Goal: Book appointment/travel/reservation

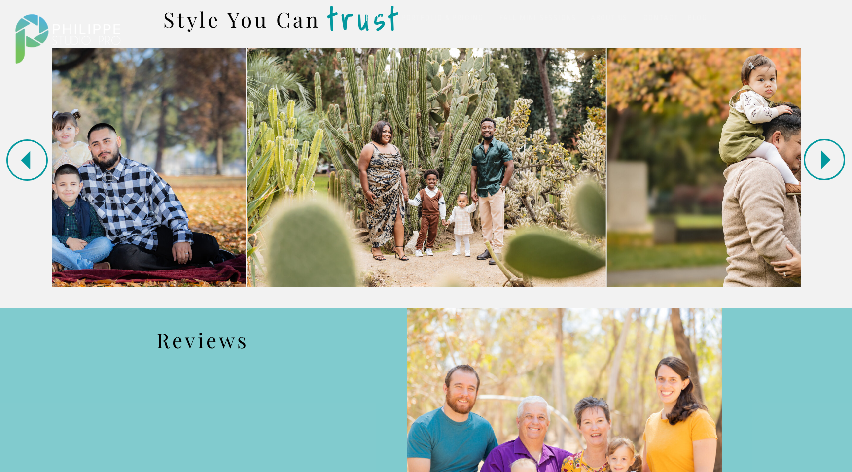
scroll to position [973, 0]
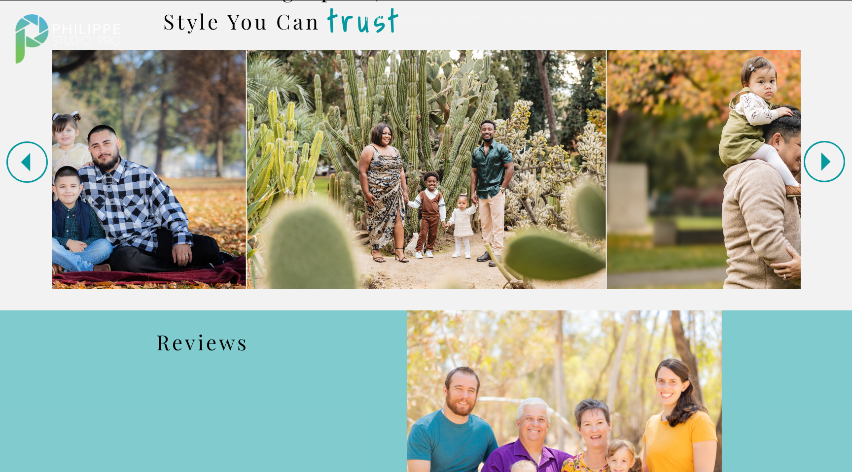
click at [826, 156] on icon at bounding box center [823, 161] width 49 height 49
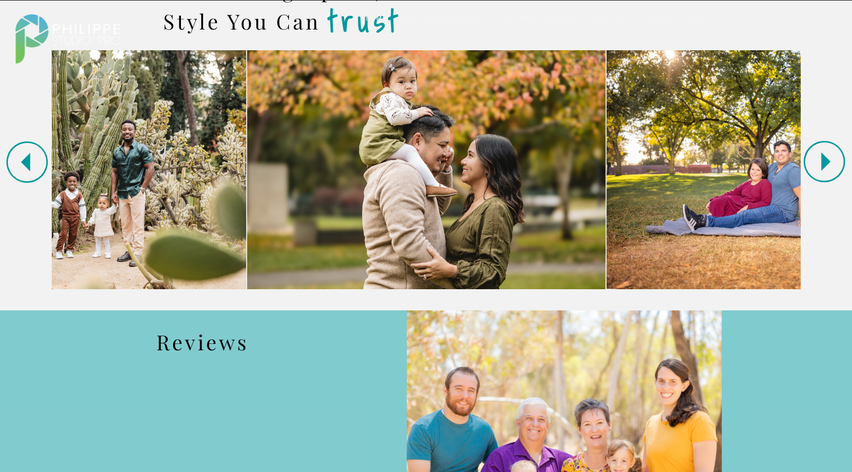
click at [826, 156] on icon at bounding box center [823, 161] width 49 height 49
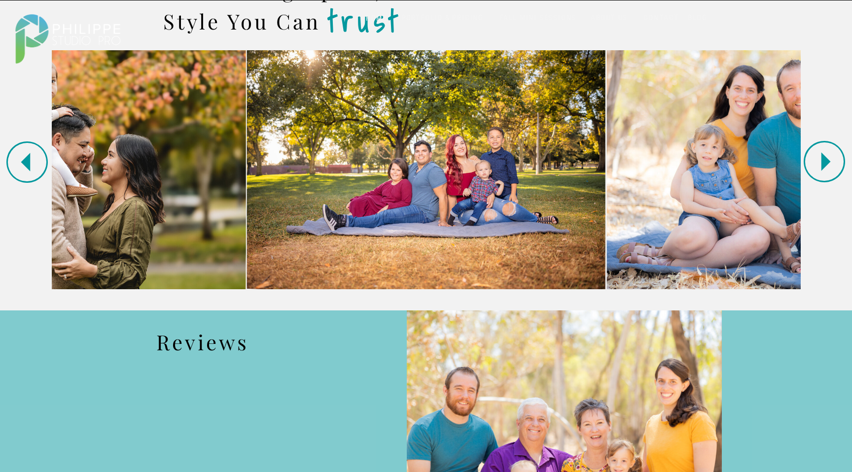
click at [826, 157] on icon at bounding box center [823, 161] width 49 height 49
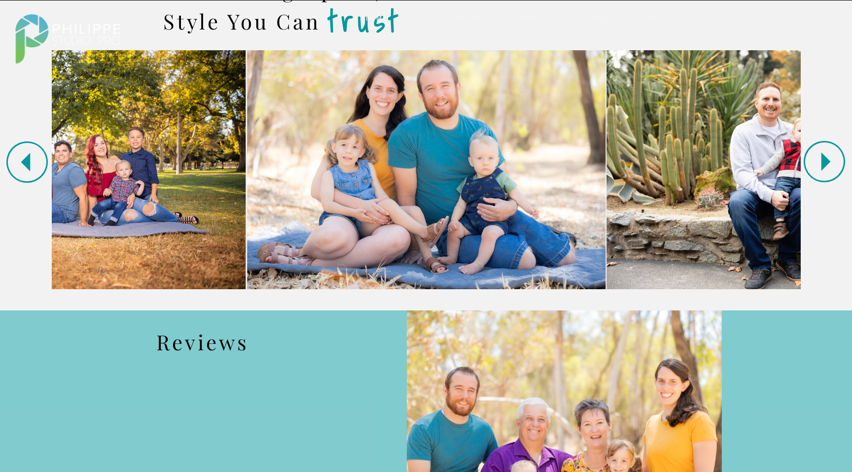
click at [826, 157] on icon at bounding box center [823, 161] width 49 height 49
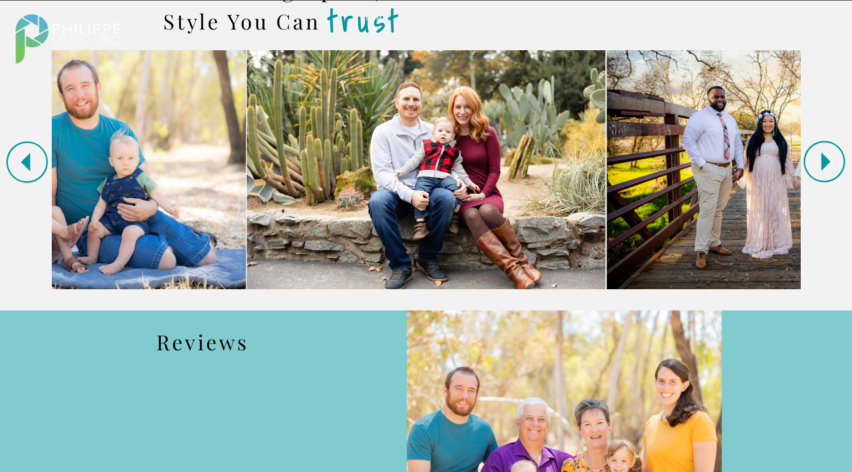
click at [826, 156] on icon at bounding box center [823, 161] width 49 height 49
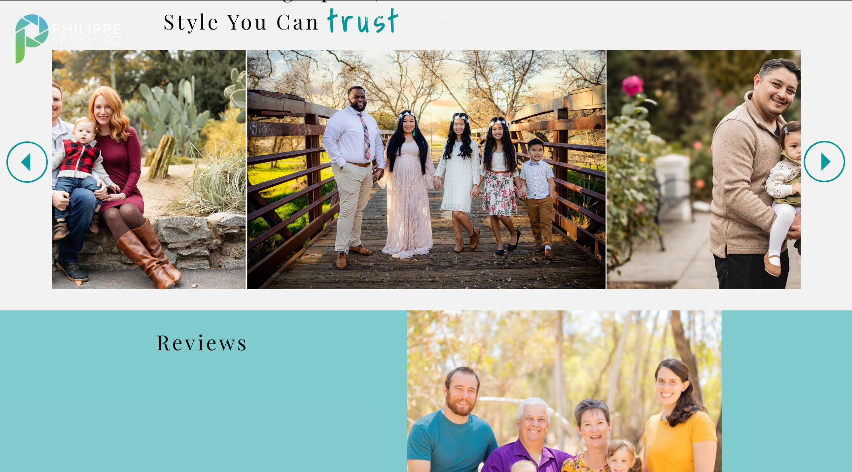
click at [826, 156] on icon at bounding box center [823, 161] width 49 height 49
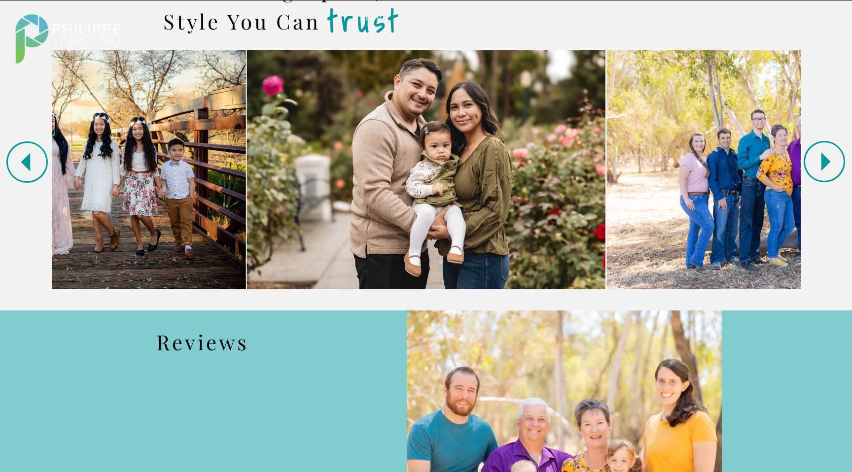
click at [825, 157] on polygon at bounding box center [825, 161] width 9 height 19
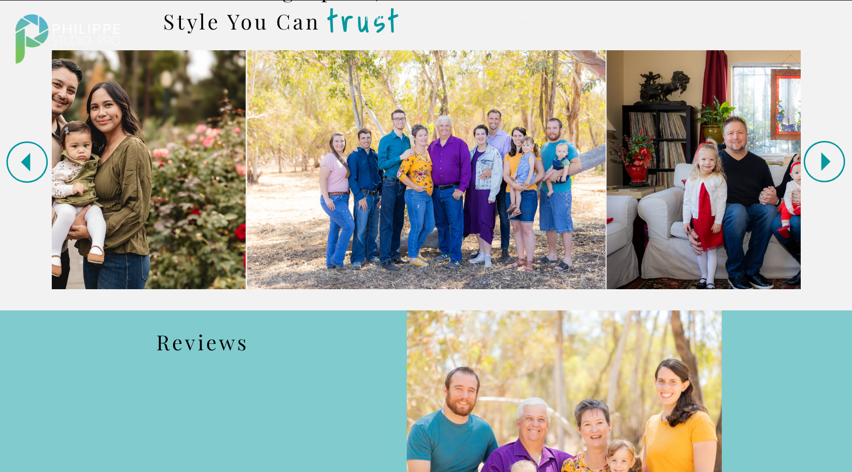
click at [825, 157] on polygon at bounding box center [825, 161] width 9 height 19
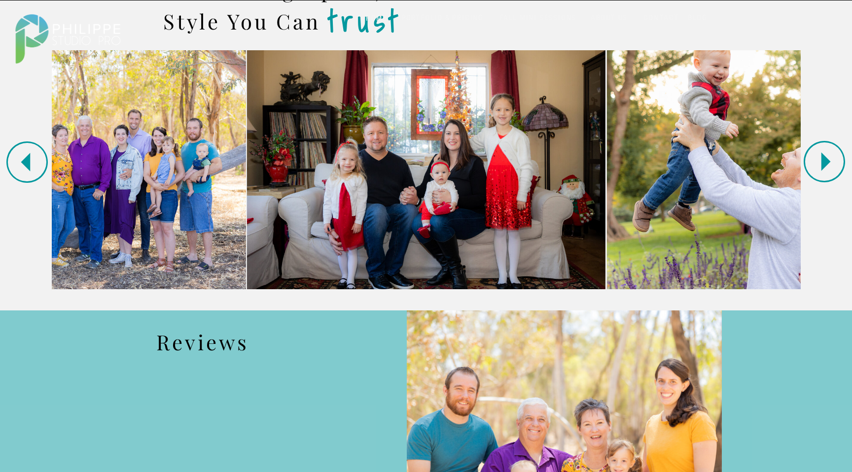
click at [825, 157] on polygon at bounding box center [825, 161] width 9 height 19
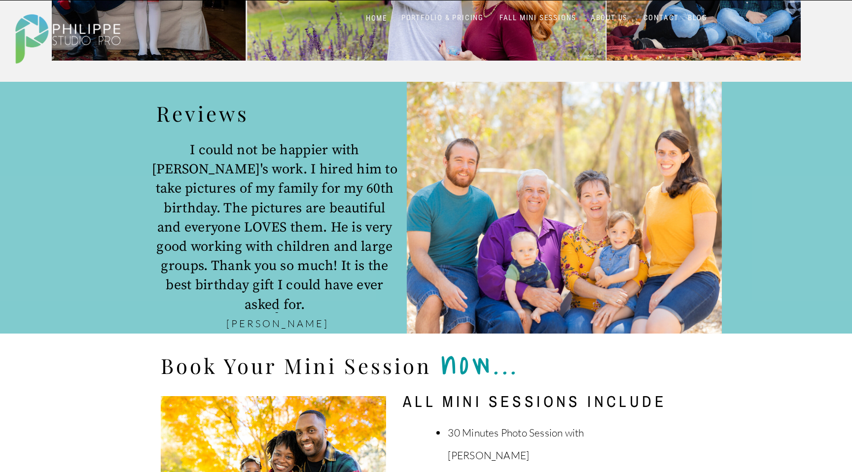
scroll to position [1204, 0]
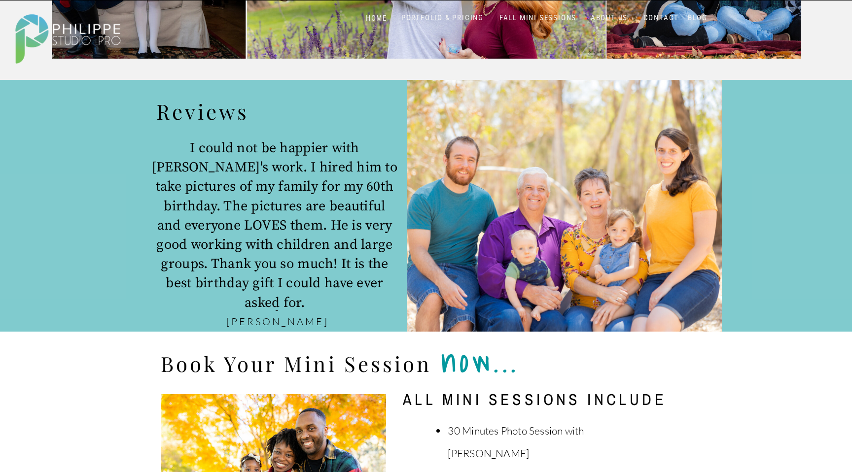
drag, startPoint x: 807, startPoint y: 327, endPoint x: 800, endPoint y: 327, distance: 7.4
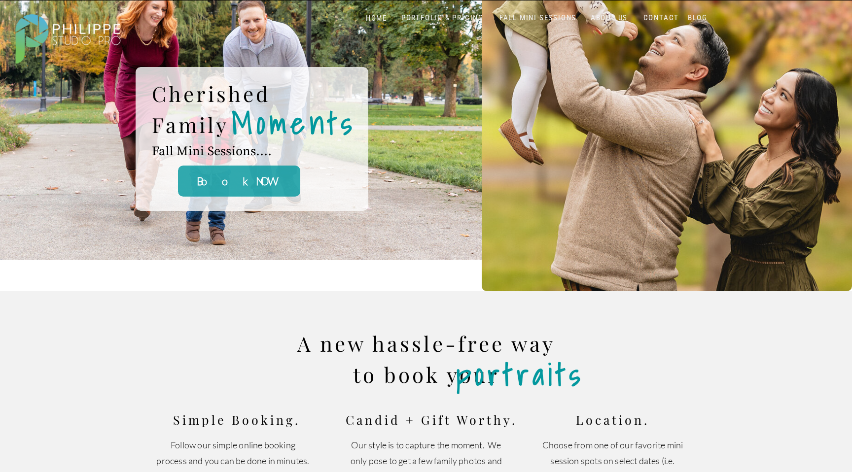
scroll to position [0, 0]
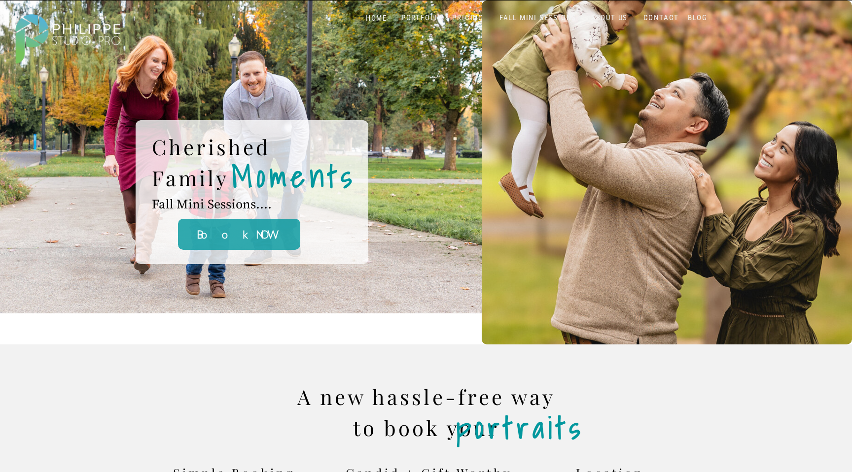
click at [55, 31] on div at bounding box center [67, 37] width 123 height 65
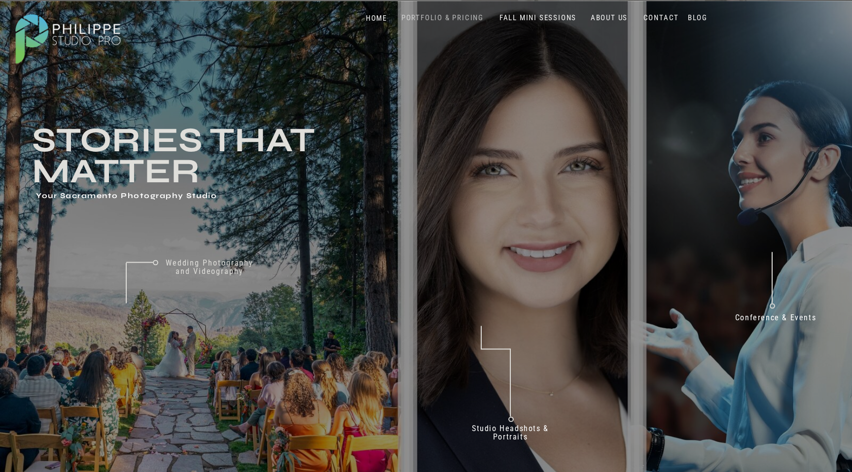
click at [454, 17] on nav "PORTFOLIO & PRICING" at bounding box center [442, 17] width 90 height 9
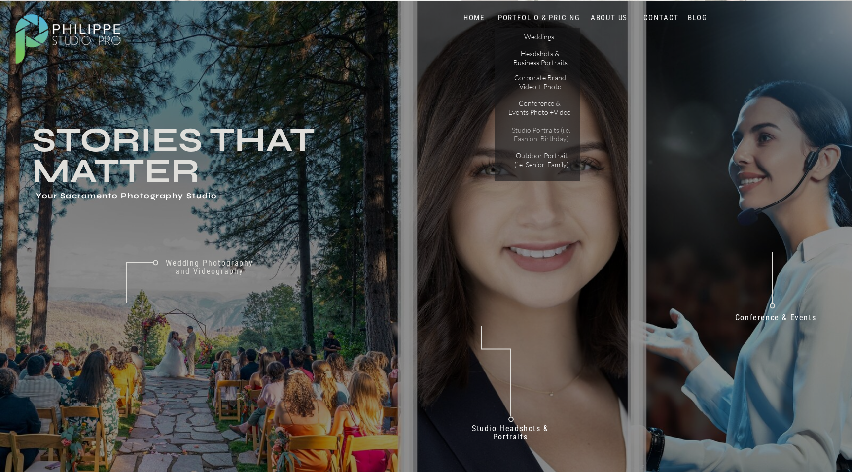
click at [535, 138] on p "Studio Portraits (i.e. Fashion, Birthday)" at bounding box center [541, 134] width 67 height 17
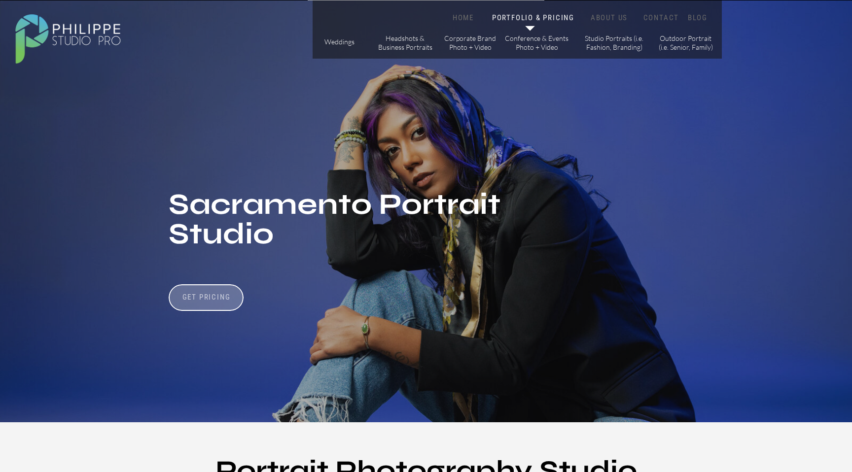
click at [209, 293] on h3 "Get Pricing" at bounding box center [206, 299] width 55 height 12
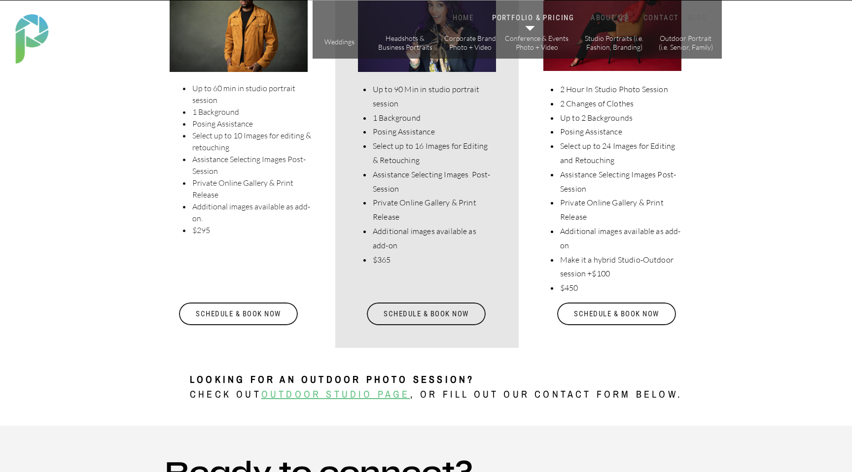
scroll to position [2080, 0]
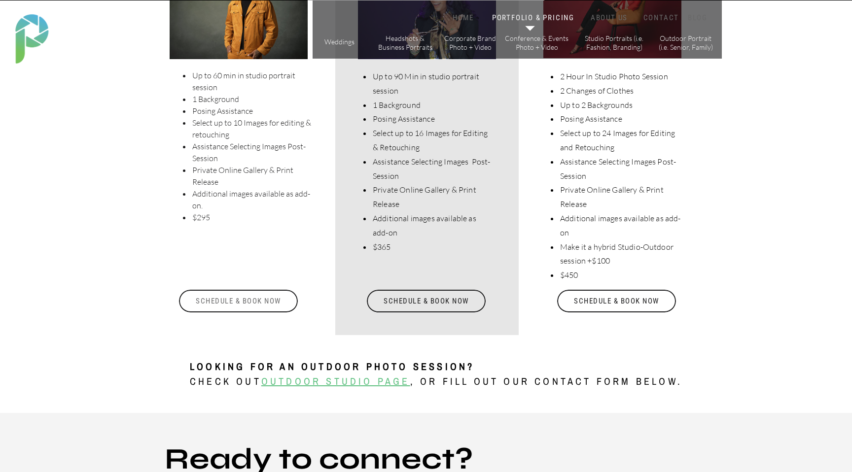
click at [222, 305] on div "Schedule & Book Now" at bounding box center [238, 301] width 121 height 23
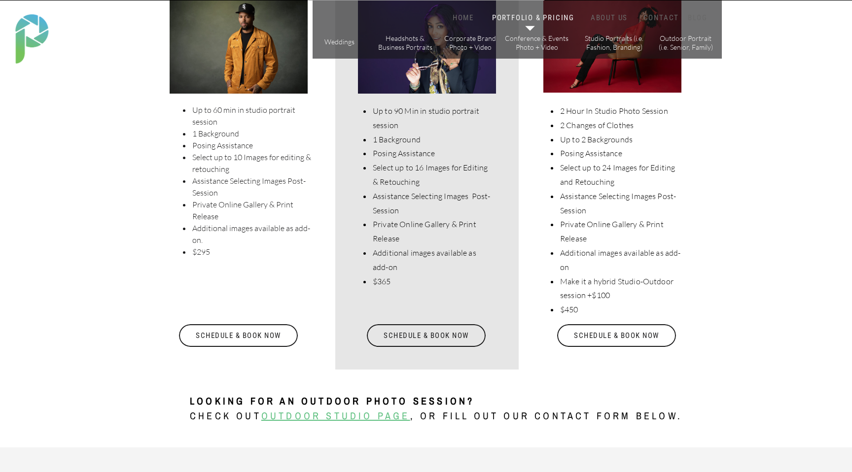
scroll to position [2041, 0]
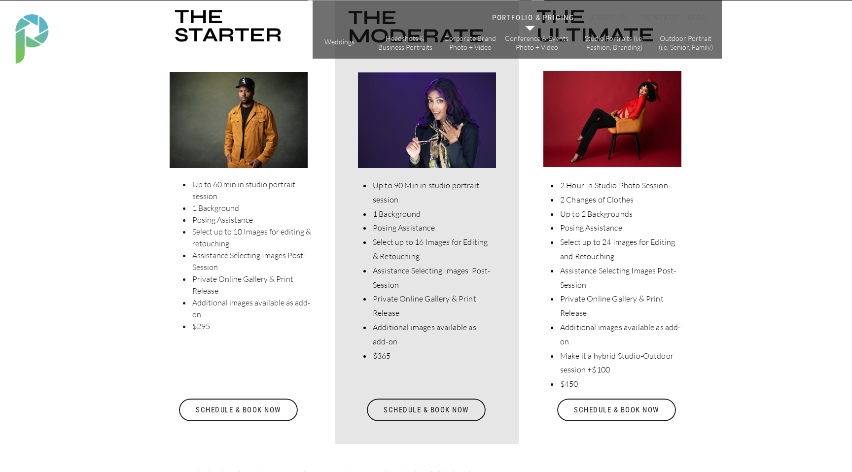
scroll to position [1969, 0]
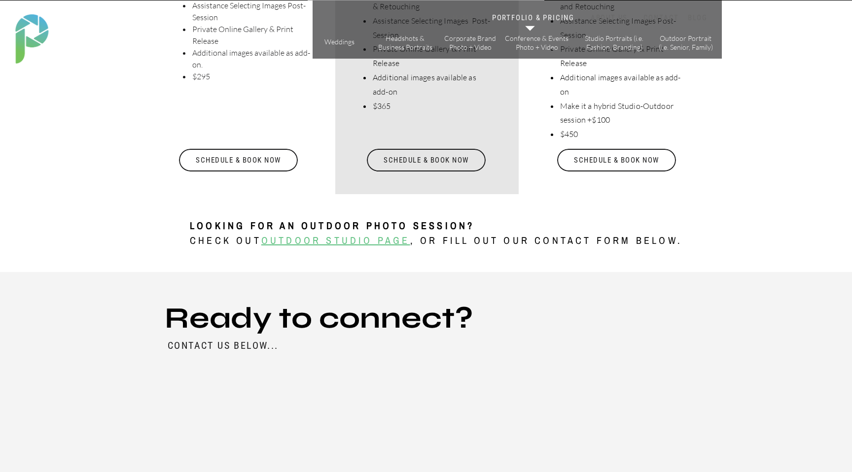
scroll to position [2142, 0]
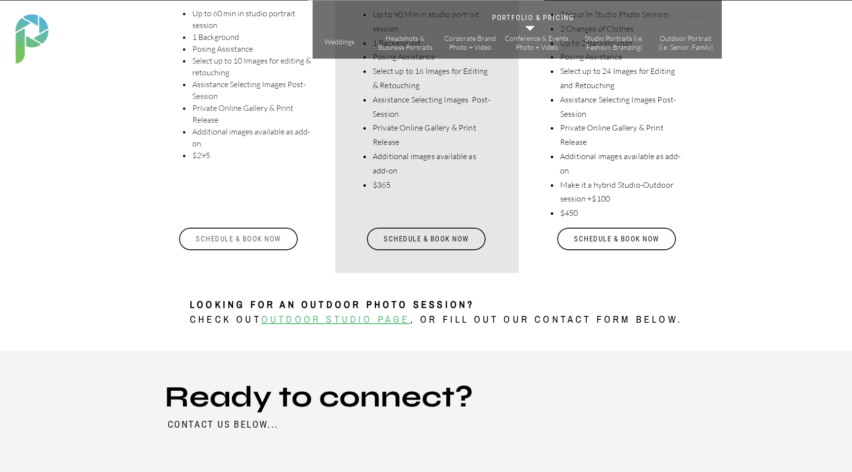
click at [254, 235] on div "Schedule & Book Now" at bounding box center [238, 239] width 121 height 23
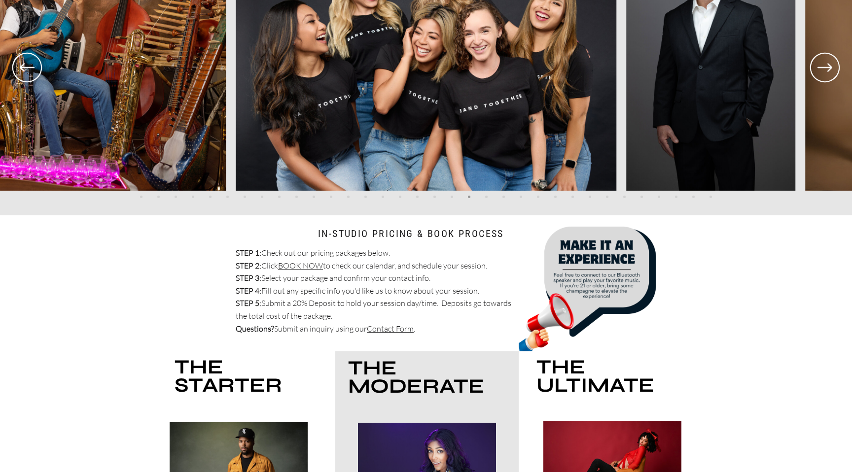
scroll to position [1628, 0]
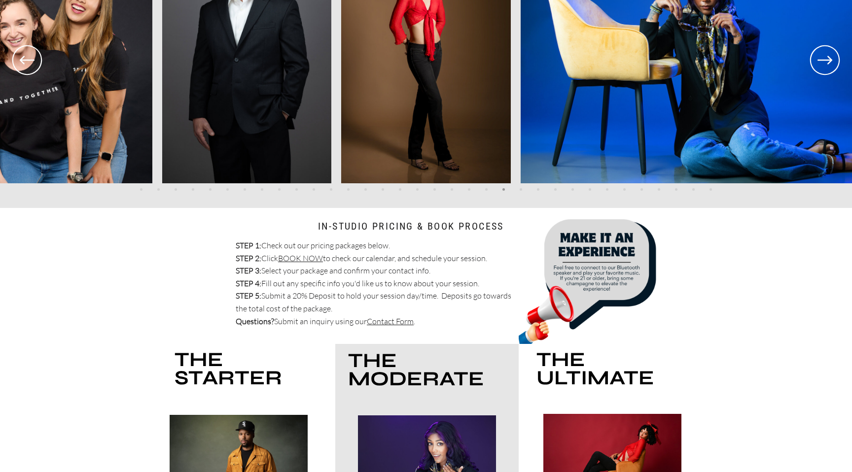
drag, startPoint x: 596, startPoint y: 281, endPoint x: 602, endPoint y: 301, distance: 20.4
click at [602, 301] on div at bounding box center [593, 268] width 151 height 151
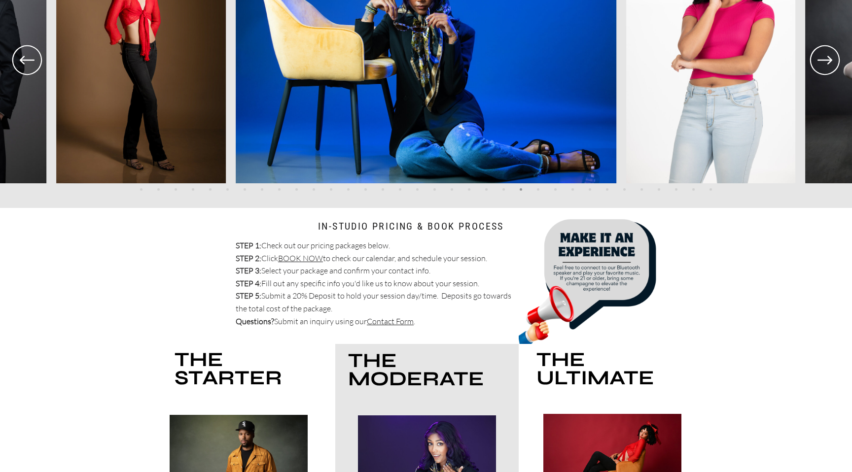
drag, startPoint x: 587, startPoint y: 270, endPoint x: 589, endPoint y: 275, distance: 5.3
click at [590, 275] on div at bounding box center [593, 268] width 151 height 151
drag, startPoint x: 592, startPoint y: 258, endPoint x: 592, endPoint y: 231, distance: 27.1
click at [592, 257] on div at bounding box center [593, 268] width 151 height 151
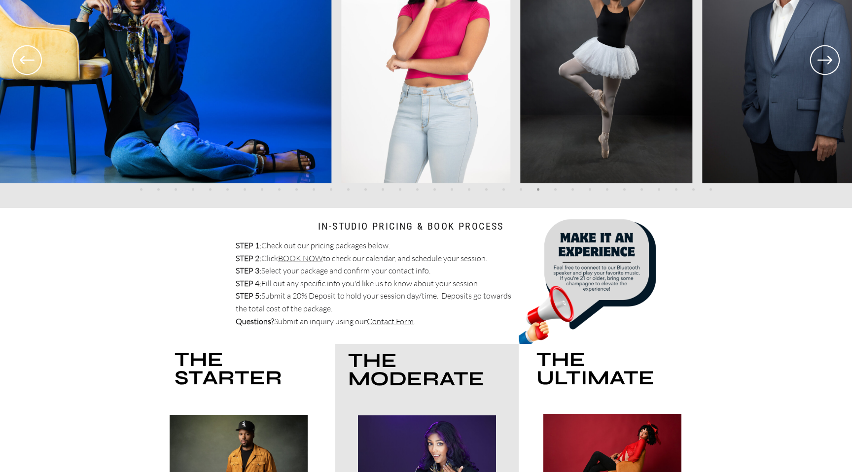
drag, startPoint x: 593, startPoint y: 227, endPoint x: 602, endPoint y: 237, distance: 13.3
click at [602, 237] on div at bounding box center [593, 268] width 151 height 151
click at [615, 282] on div at bounding box center [593, 268] width 151 height 151
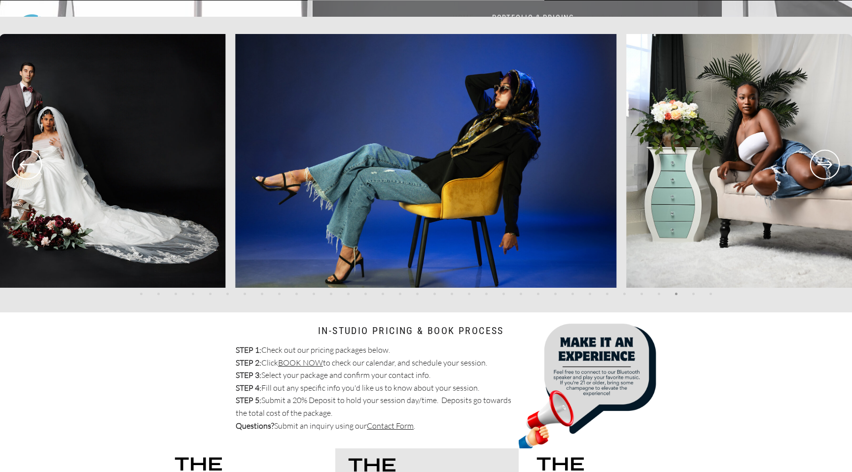
scroll to position [1518, 0]
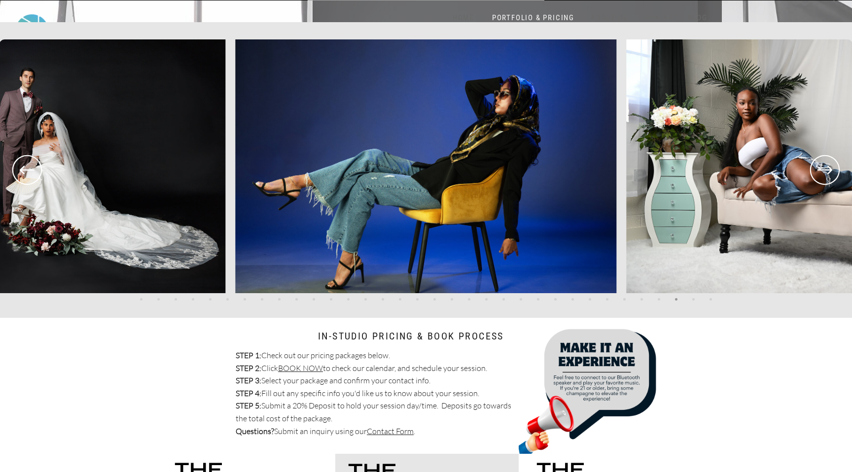
click at [834, 172] on icon at bounding box center [824, 170] width 35 height 36
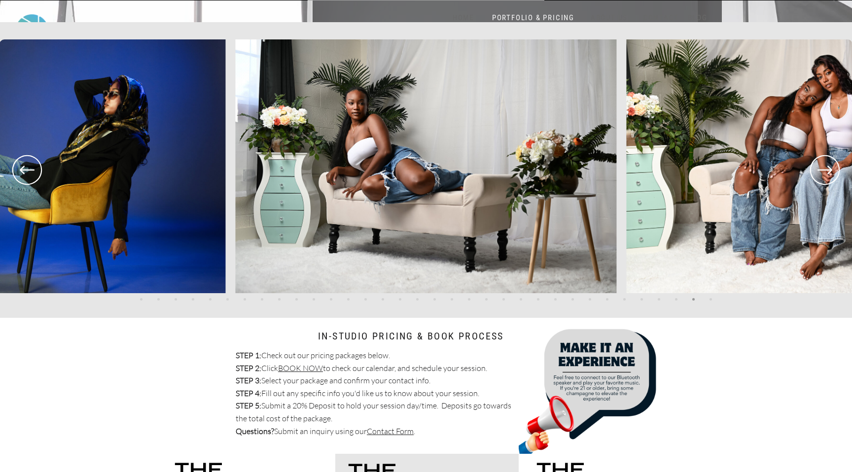
click at [834, 172] on icon at bounding box center [824, 170] width 35 height 36
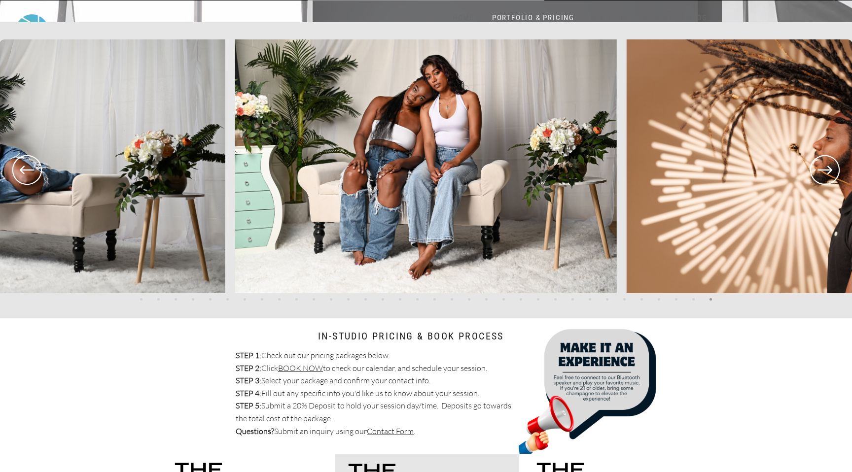
click at [832, 173] on icon at bounding box center [824, 170] width 35 height 36
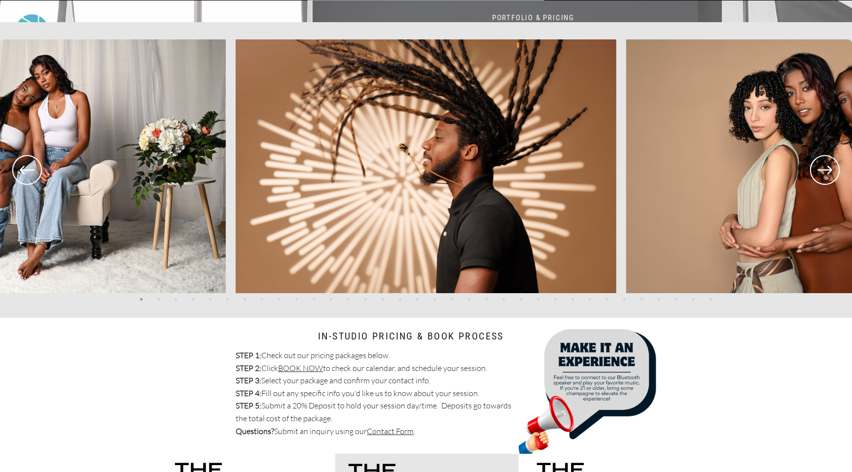
click at [829, 171] on icon at bounding box center [824, 170] width 15 height 8
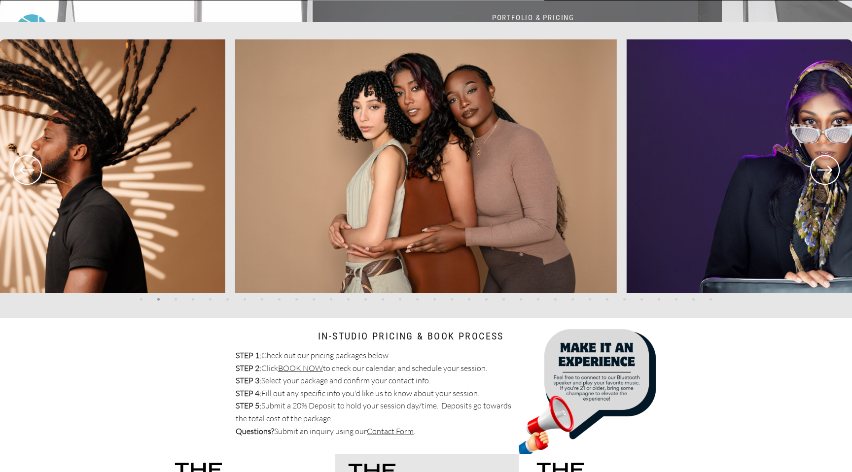
click at [829, 171] on icon at bounding box center [824, 170] width 15 height 8
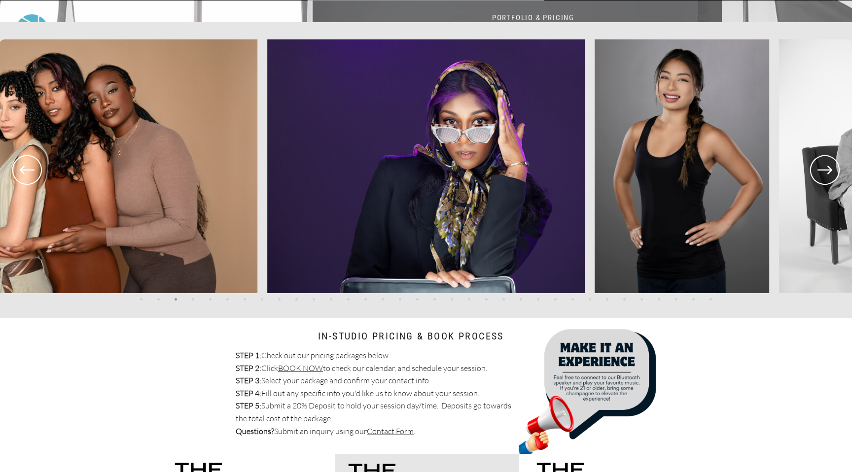
click at [825, 170] on icon at bounding box center [824, 170] width 15 height 8
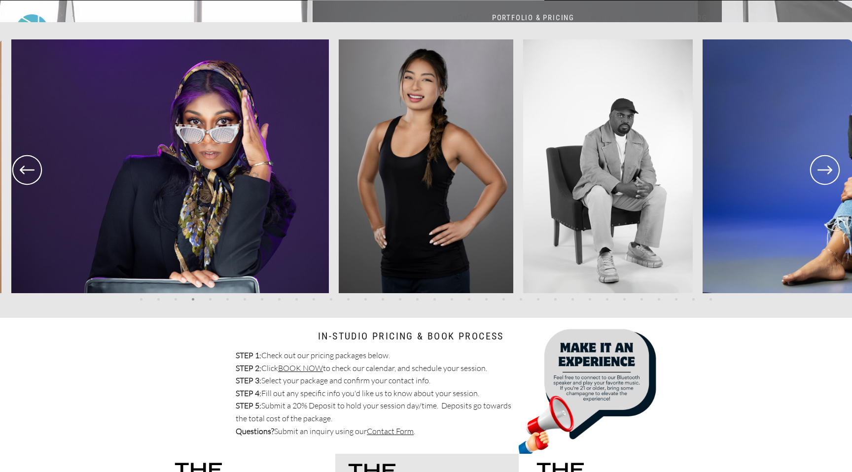
click at [825, 170] on icon at bounding box center [824, 170] width 15 height 8
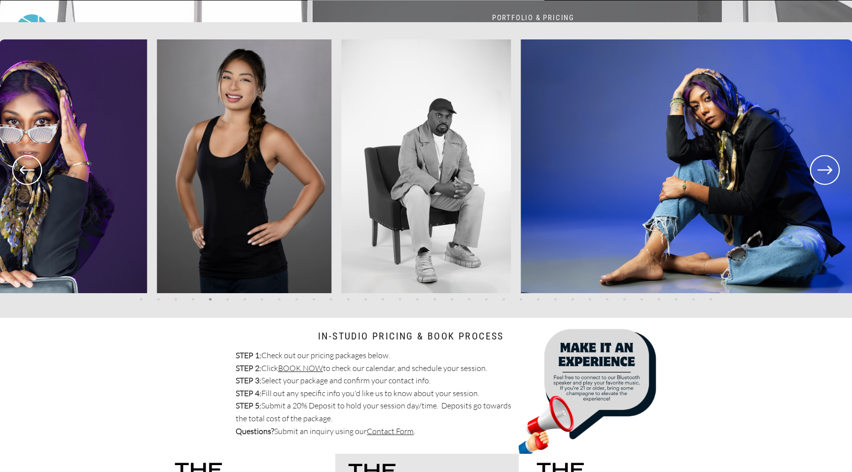
click at [825, 170] on icon at bounding box center [824, 170] width 15 height 8
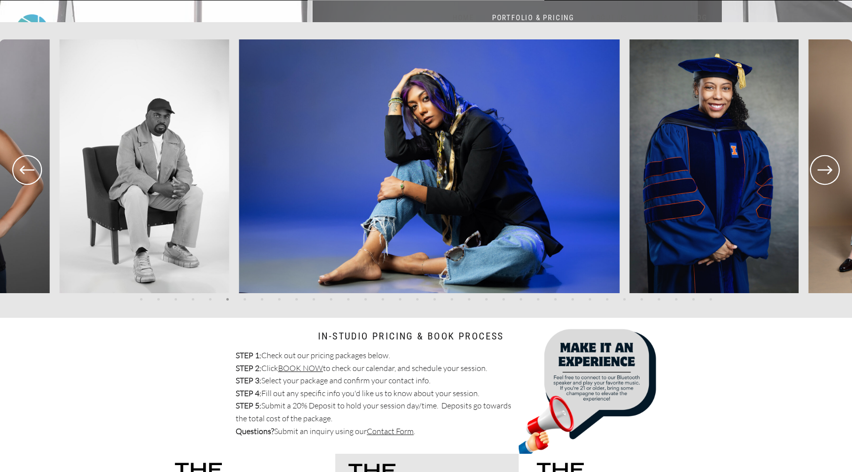
click at [825, 170] on icon at bounding box center [824, 170] width 15 height 8
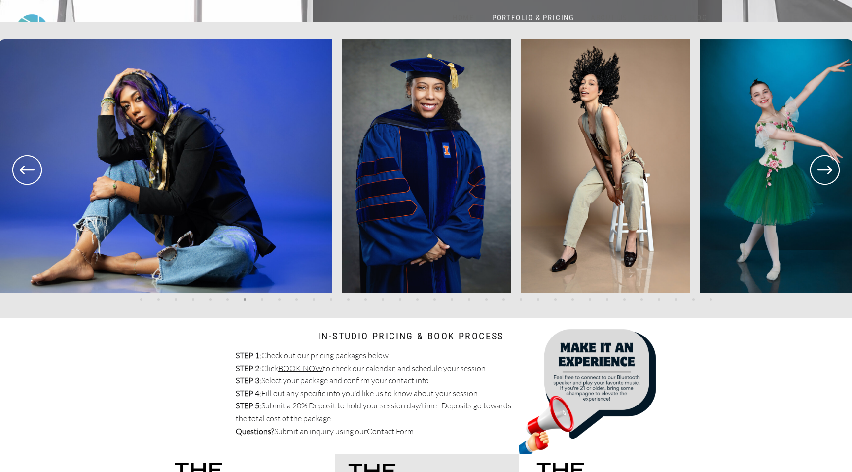
click at [825, 170] on icon at bounding box center [824, 170] width 15 height 8
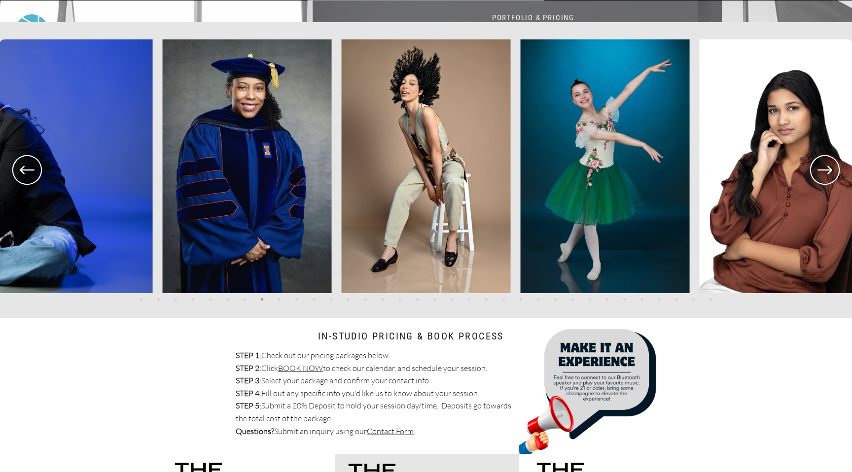
click at [825, 170] on icon at bounding box center [824, 170] width 15 height 8
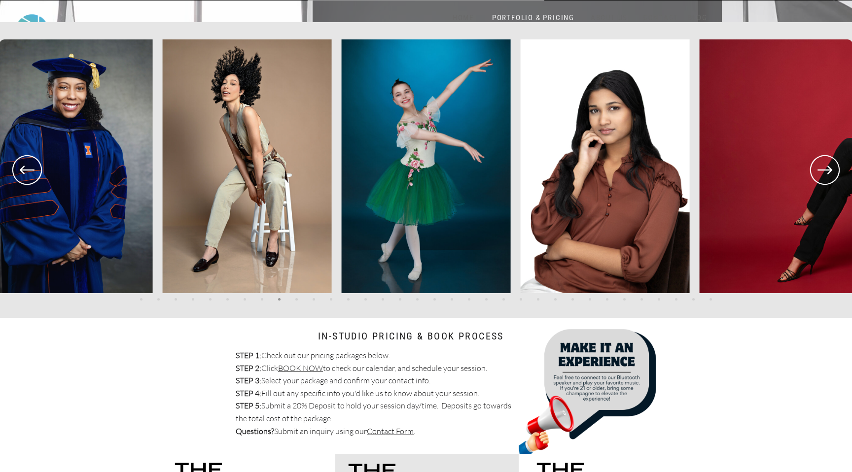
click at [825, 170] on icon at bounding box center [824, 170] width 15 height 8
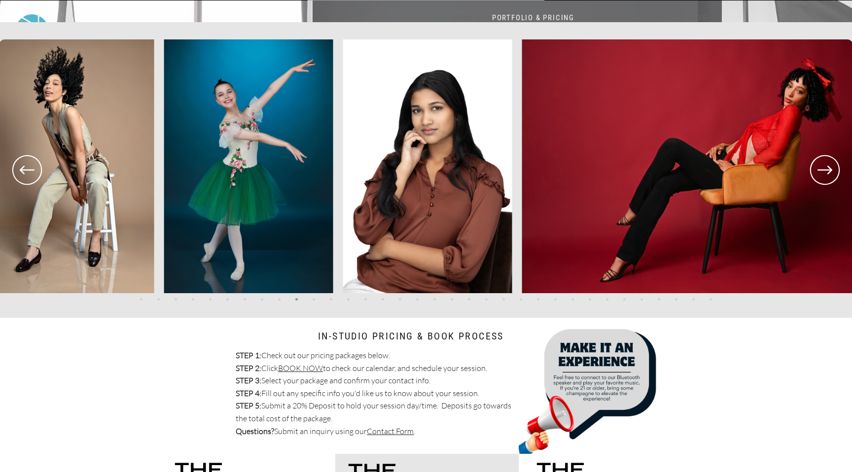
click at [825, 170] on icon at bounding box center [824, 170] width 15 height 8
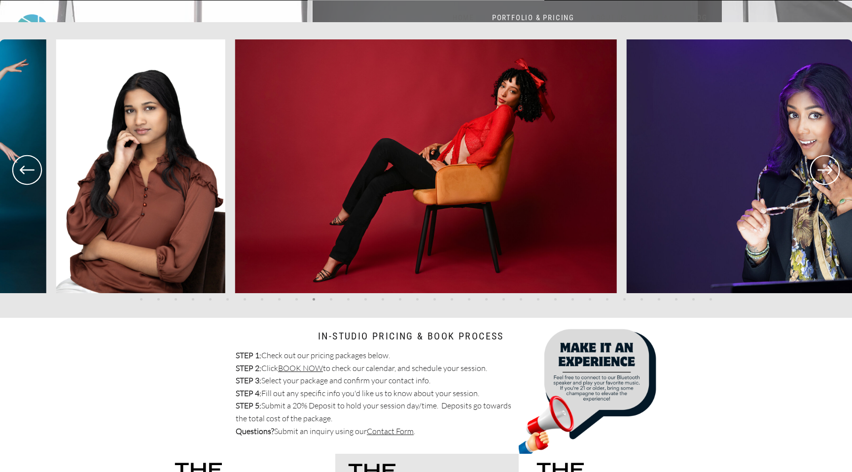
click at [825, 170] on icon at bounding box center [824, 170] width 15 height 8
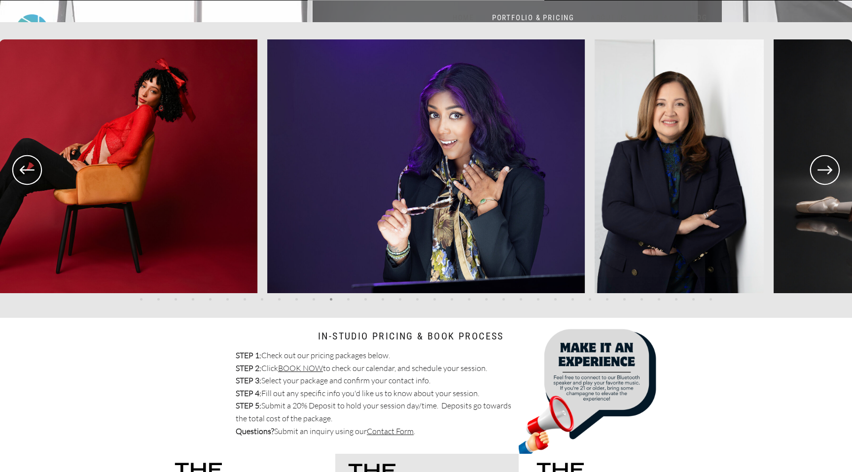
click at [825, 170] on icon at bounding box center [824, 170] width 15 height 8
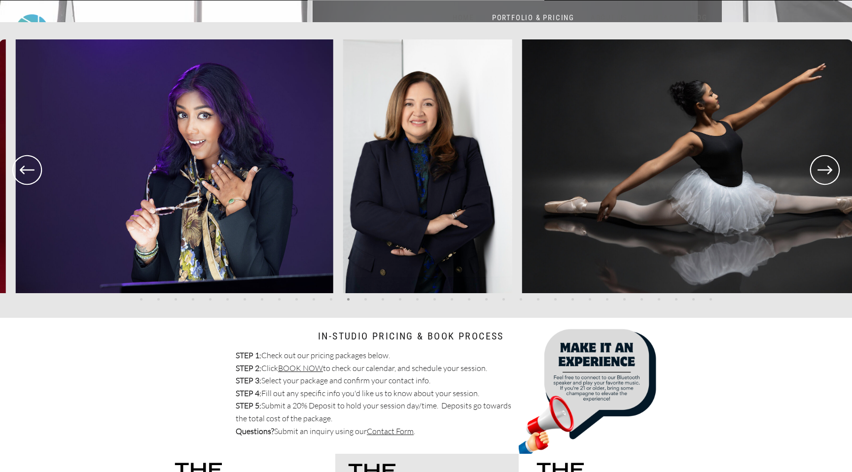
click at [825, 170] on icon at bounding box center [824, 170] width 15 height 8
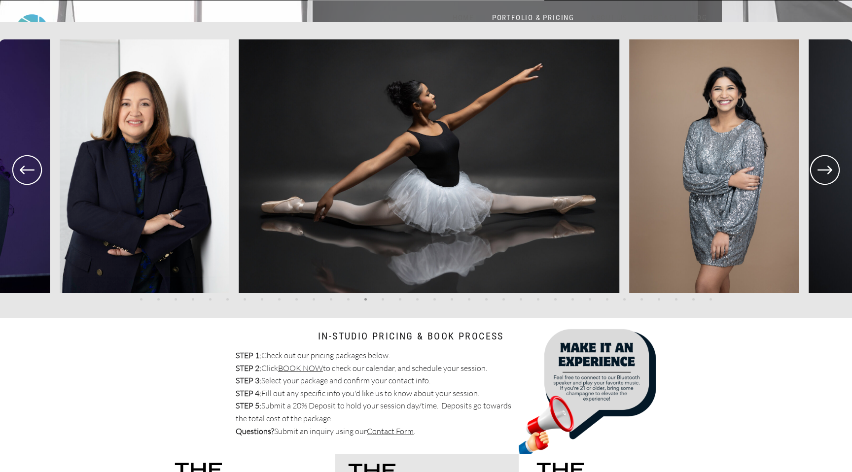
click at [825, 170] on icon at bounding box center [824, 170] width 15 height 8
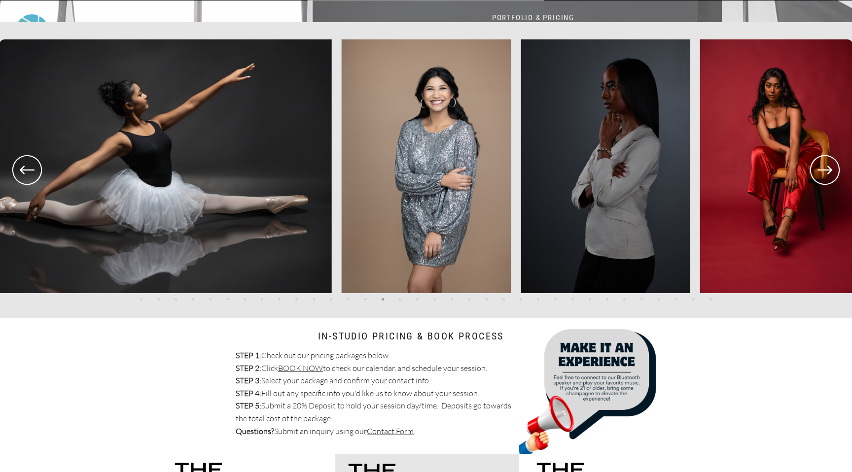
click at [825, 170] on icon at bounding box center [824, 170] width 15 height 8
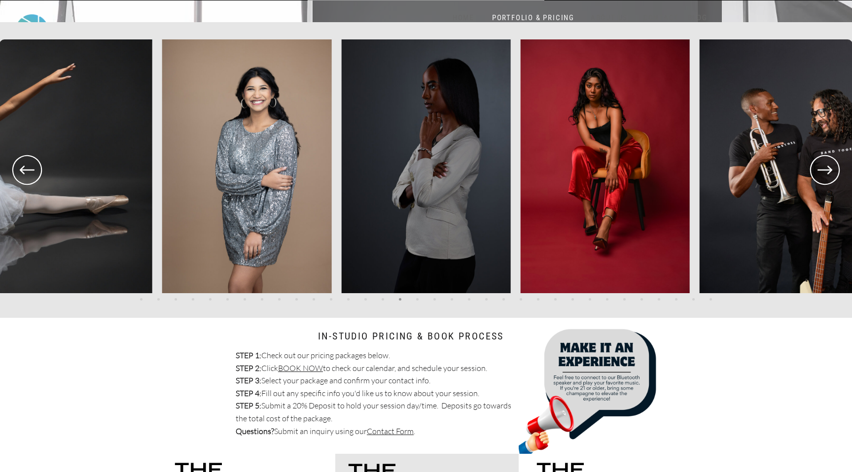
click at [825, 170] on icon at bounding box center [824, 170] width 15 height 8
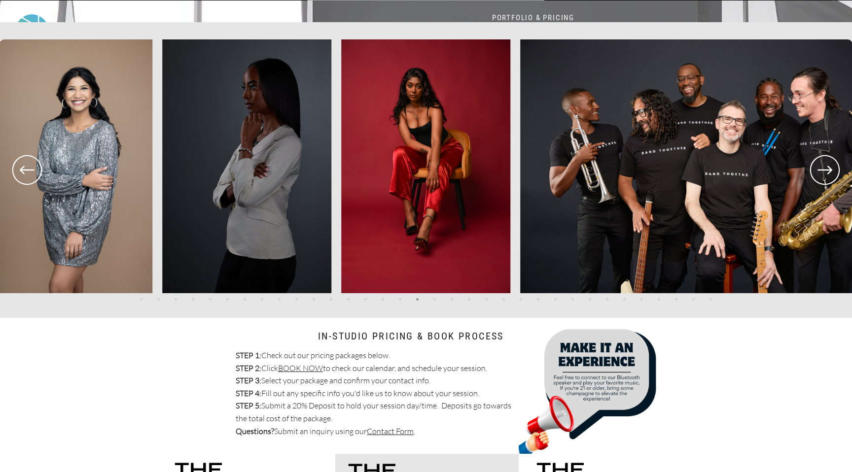
click at [825, 170] on icon at bounding box center [824, 170] width 15 height 8
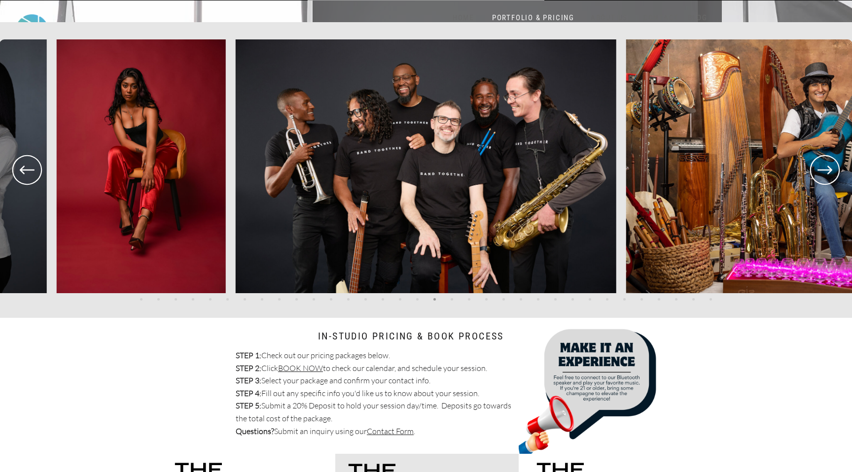
click at [825, 170] on icon at bounding box center [824, 170] width 15 height 8
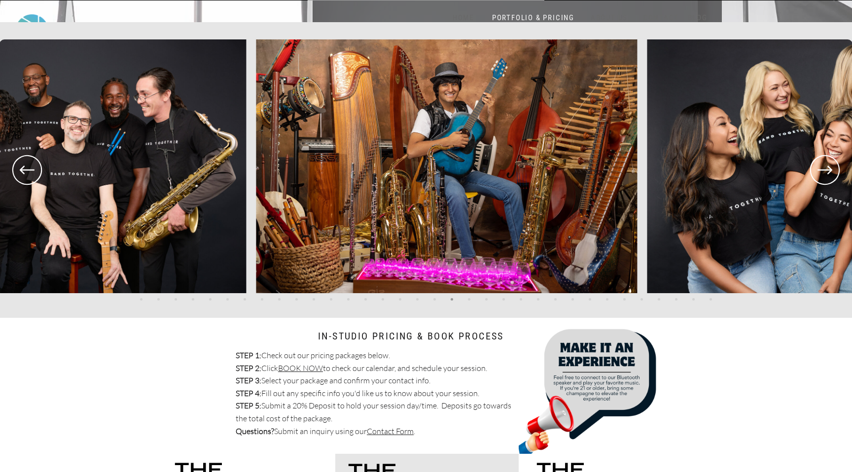
click at [825, 170] on icon at bounding box center [824, 170] width 15 height 8
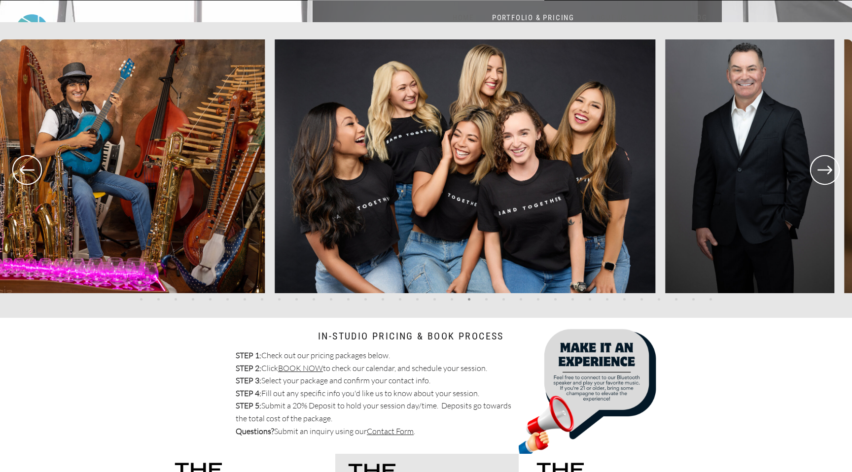
click at [825, 170] on icon at bounding box center [824, 170] width 15 height 8
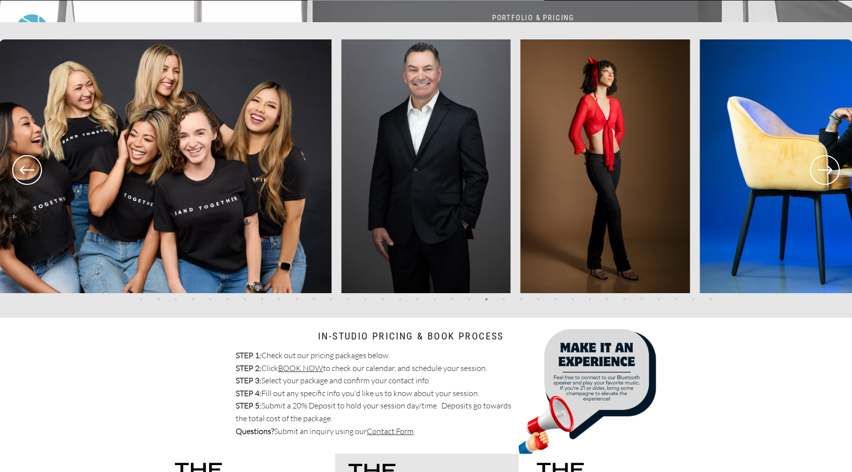
click at [825, 170] on icon at bounding box center [824, 170] width 15 height 8
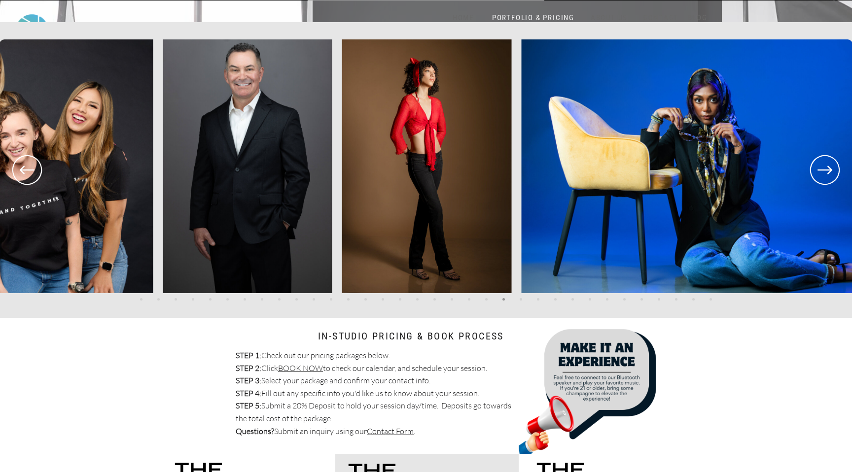
click at [825, 170] on icon at bounding box center [824, 170] width 15 height 8
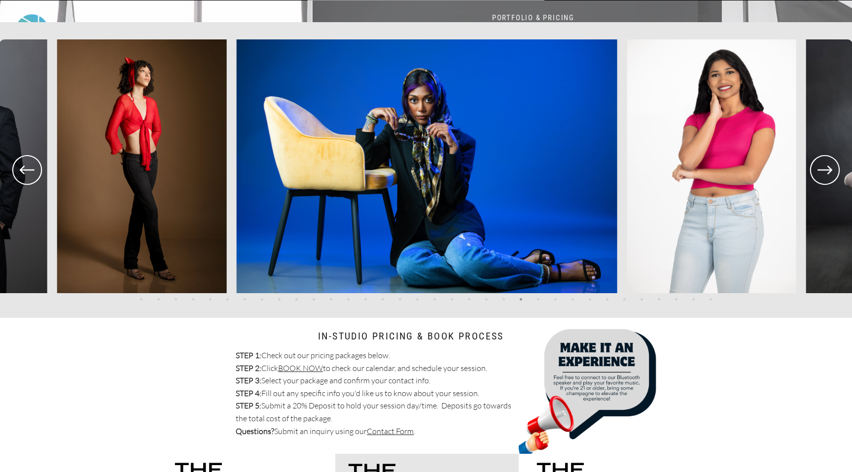
click at [825, 170] on icon at bounding box center [824, 170] width 15 height 8
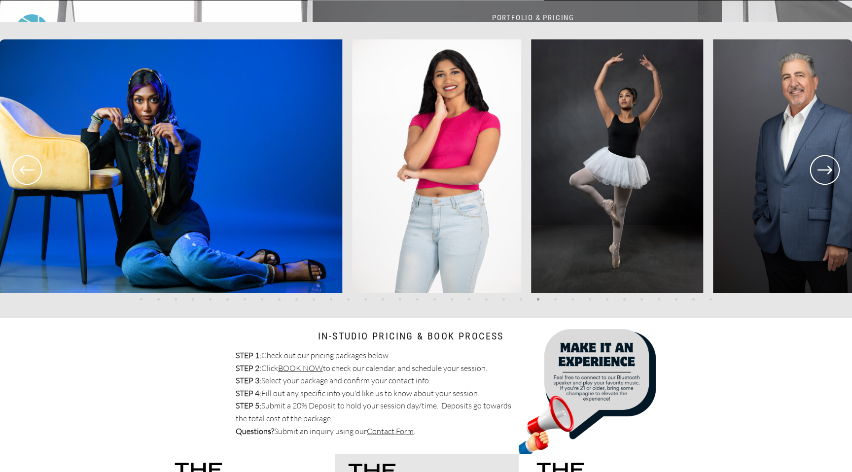
click at [825, 170] on icon at bounding box center [824, 170] width 15 height 8
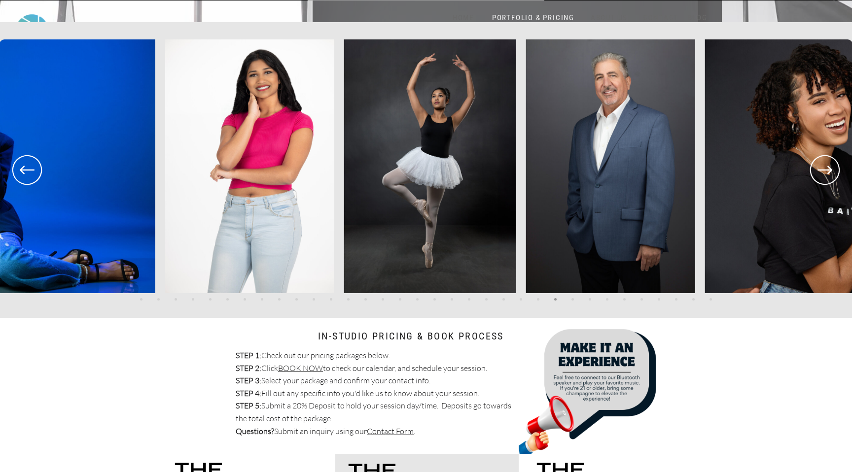
click at [825, 170] on icon at bounding box center [824, 170] width 15 height 8
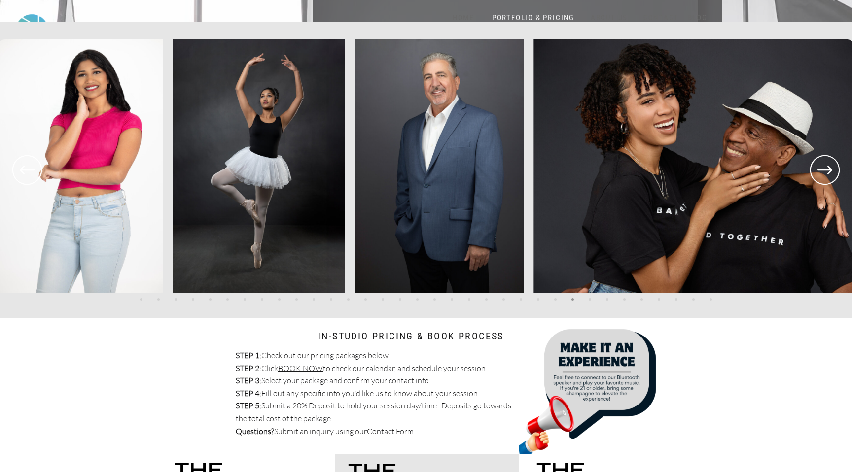
click at [825, 170] on icon at bounding box center [824, 170] width 15 height 8
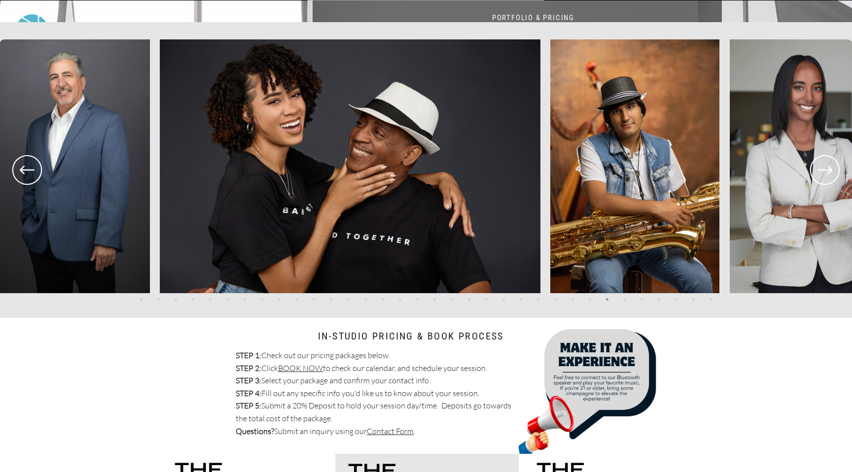
click at [825, 170] on icon at bounding box center [824, 170] width 15 height 8
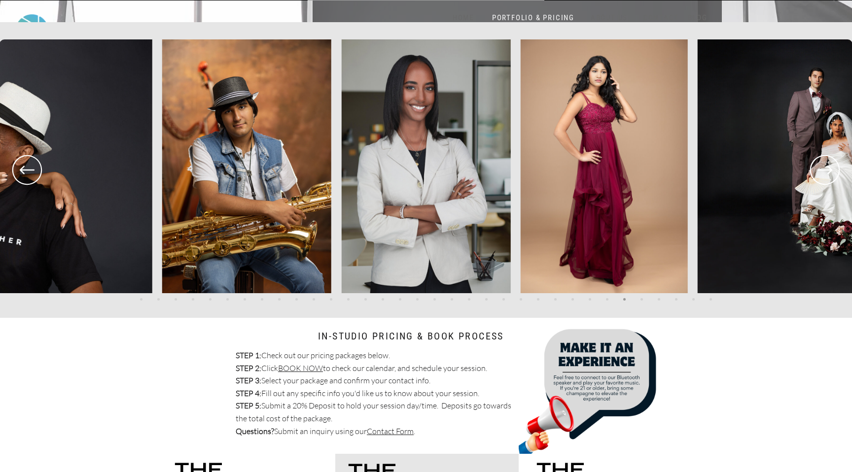
click at [825, 170] on icon at bounding box center [824, 170] width 15 height 8
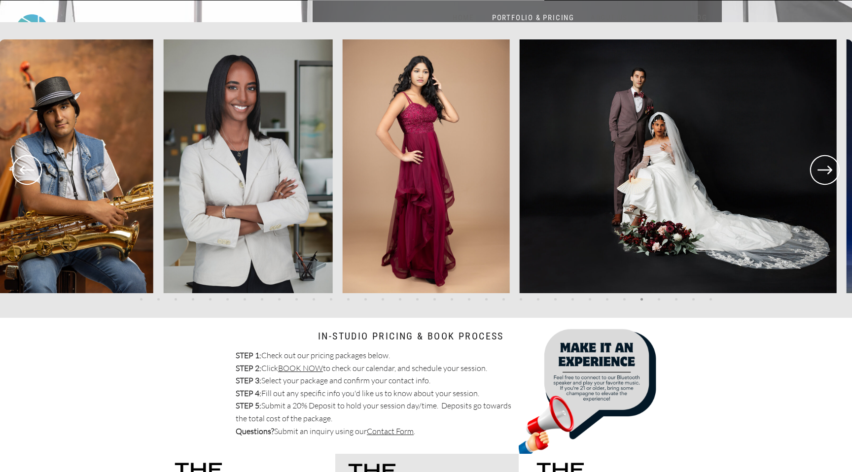
click at [825, 170] on icon at bounding box center [824, 170] width 15 height 8
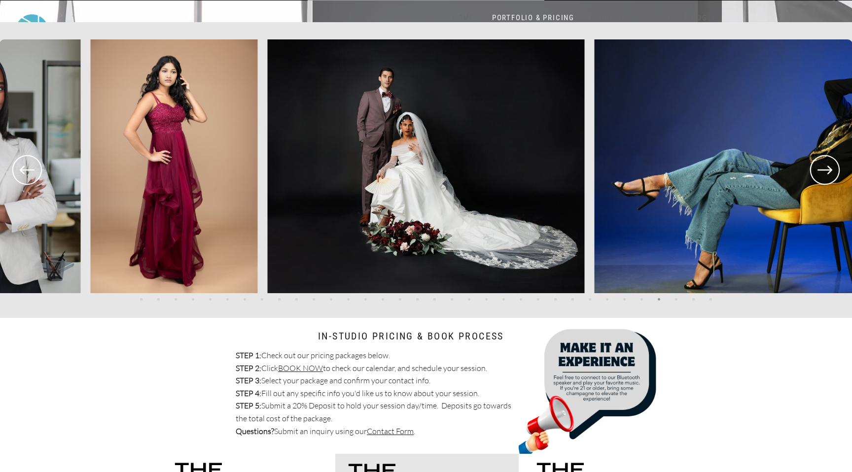
click at [825, 170] on icon at bounding box center [824, 170] width 15 height 8
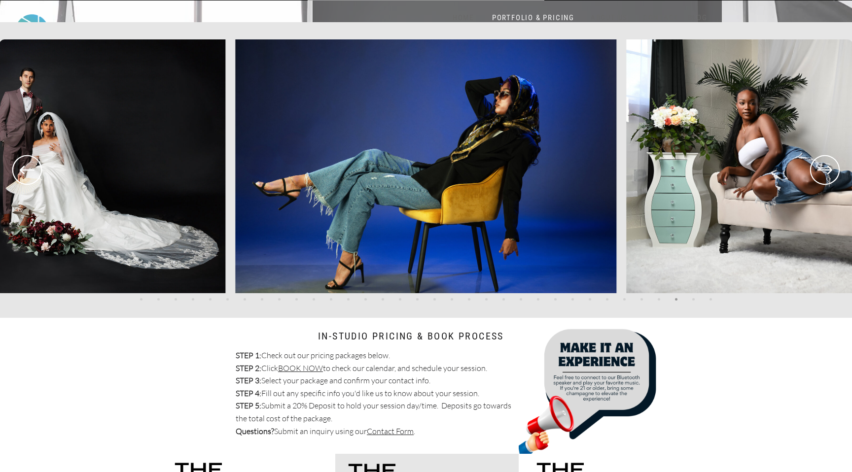
click at [822, 169] on icon at bounding box center [824, 170] width 35 height 36
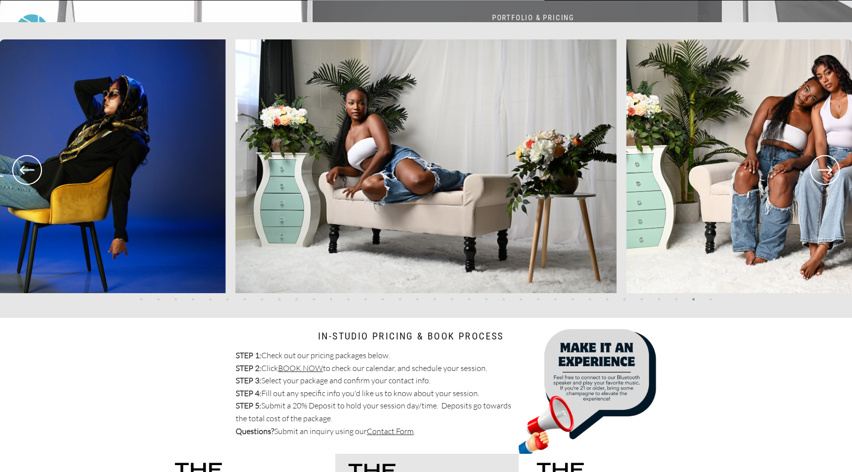
click at [822, 169] on icon at bounding box center [824, 170] width 35 height 36
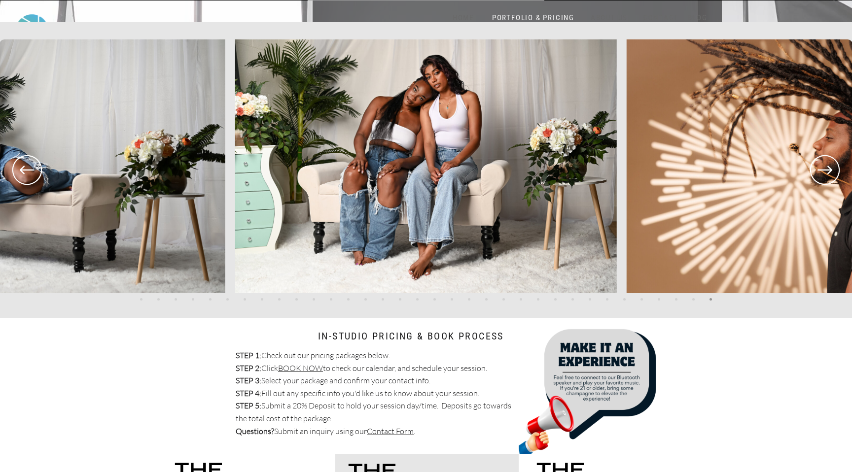
click at [822, 169] on icon at bounding box center [824, 170] width 35 height 36
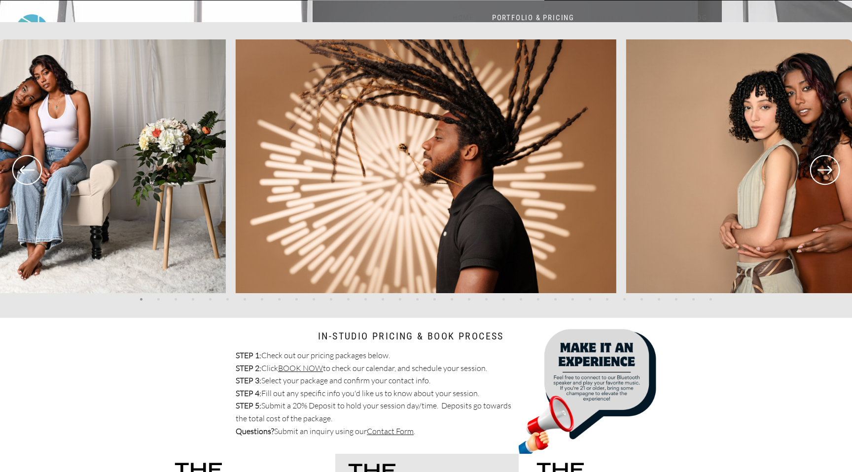
click at [822, 169] on icon at bounding box center [824, 170] width 35 height 36
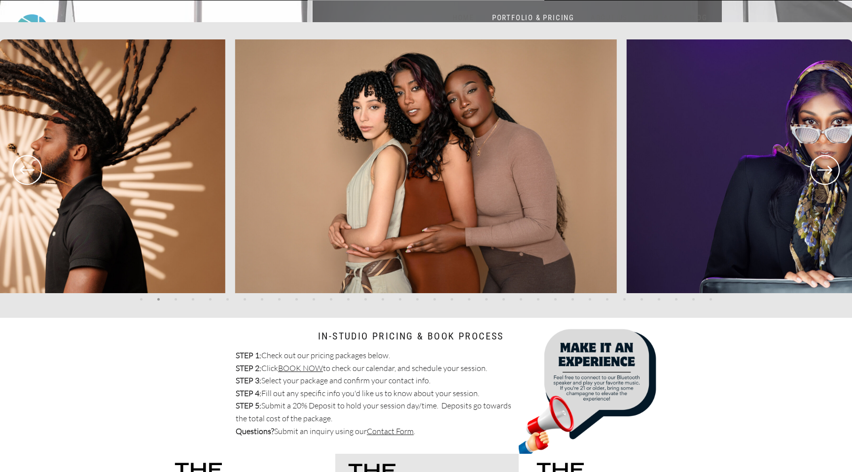
click at [822, 169] on icon at bounding box center [824, 170] width 35 height 36
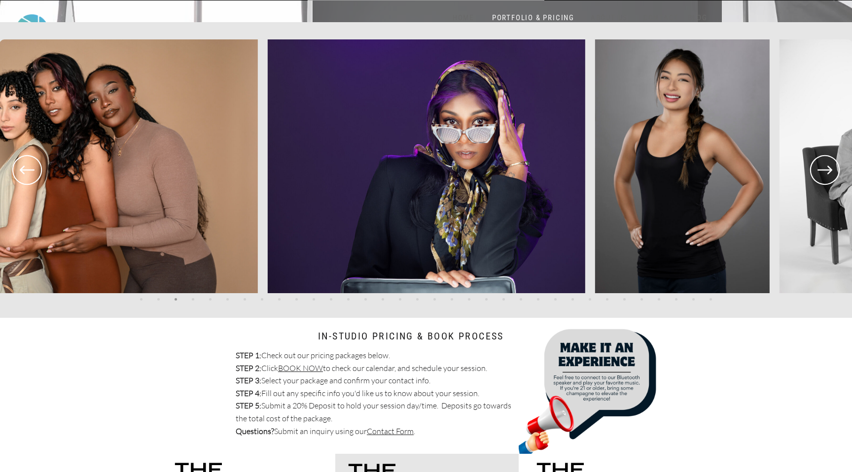
click at [822, 169] on icon at bounding box center [824, 170] width 35 height 36
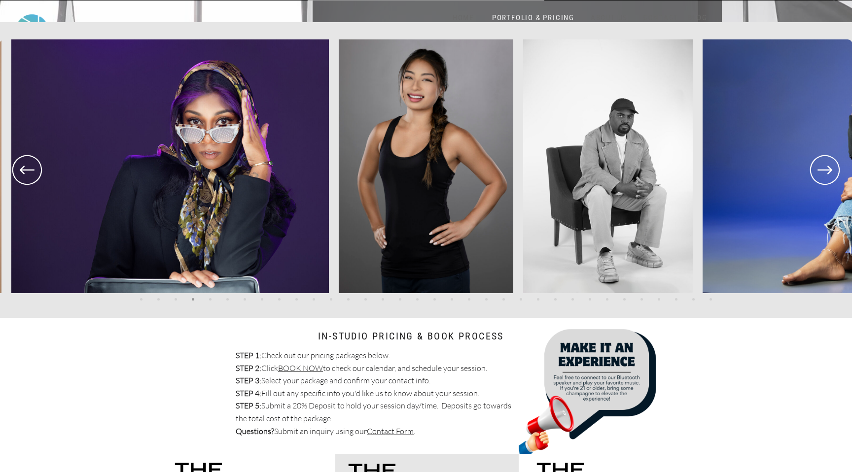
click at [822, 169] on icon at bounding box center [824, 170] width 35 height 36
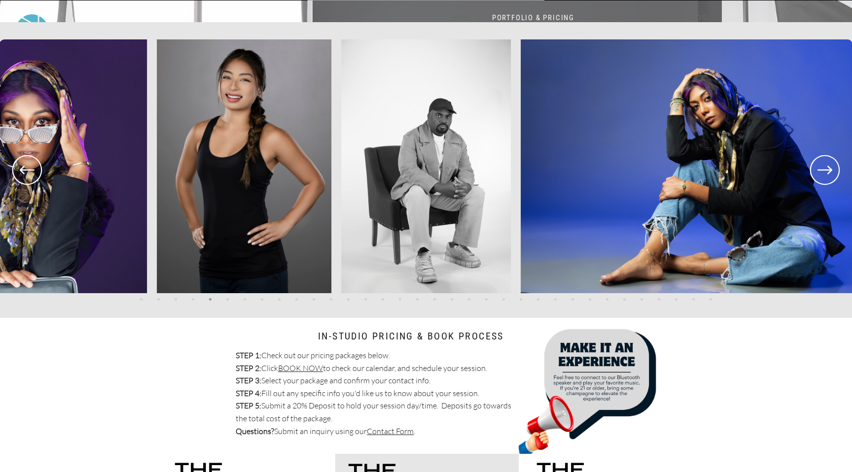
click at [822, 169] on icon at bounding box center [824, 170] width 35 height 36
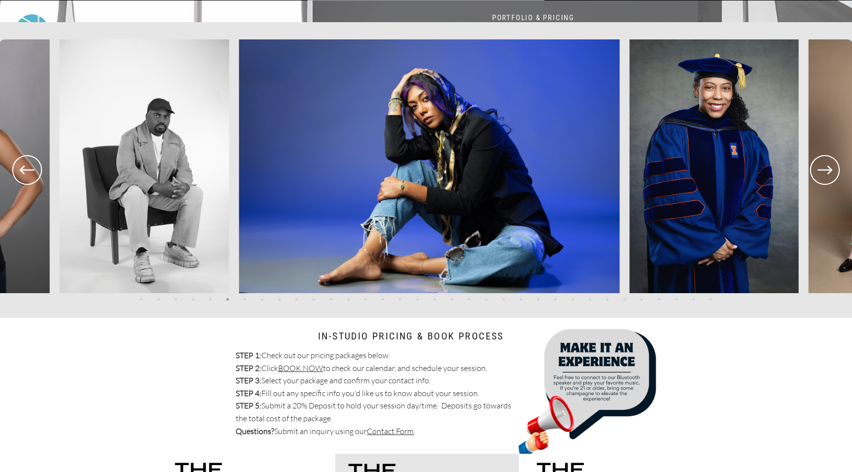
click at [822, 169] on icon at bounding box center [824, 170] width 35 height 36
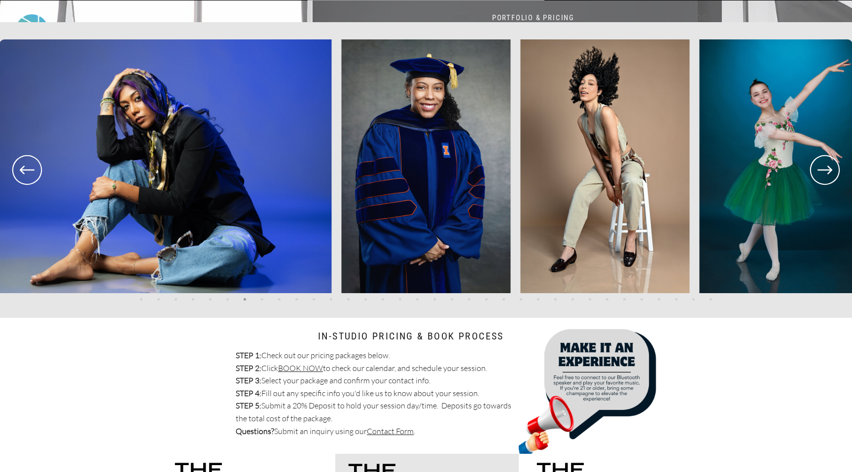
click at [822, 169] on icon at bounding box center [824, 170] width 35 height 36
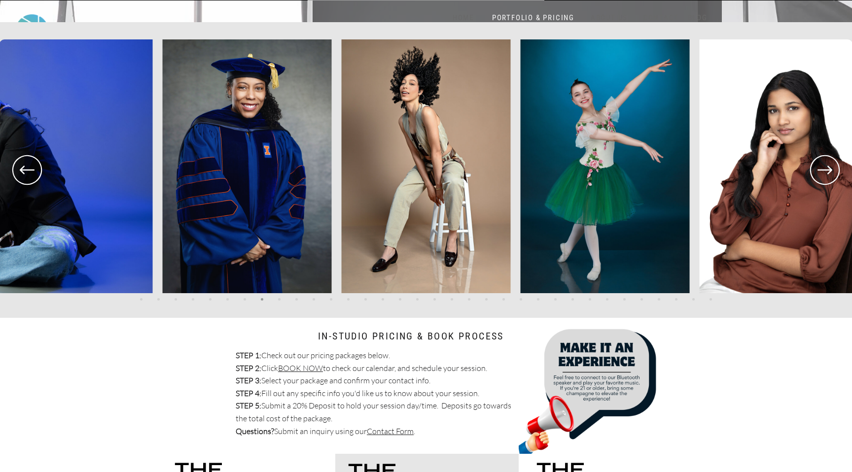
click at [822, 169] on icon at bounding box center [824, 170] width 35 height 36
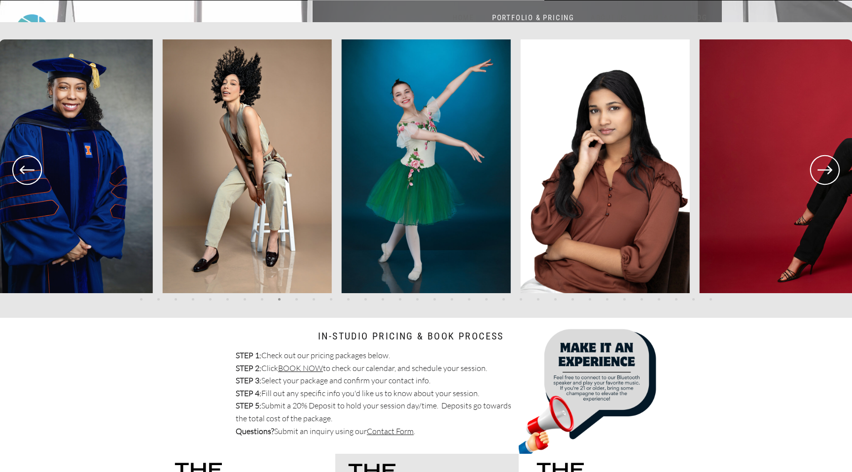
click at [822, 169] on icon at bounding box center [824, 170] width 35 height 36
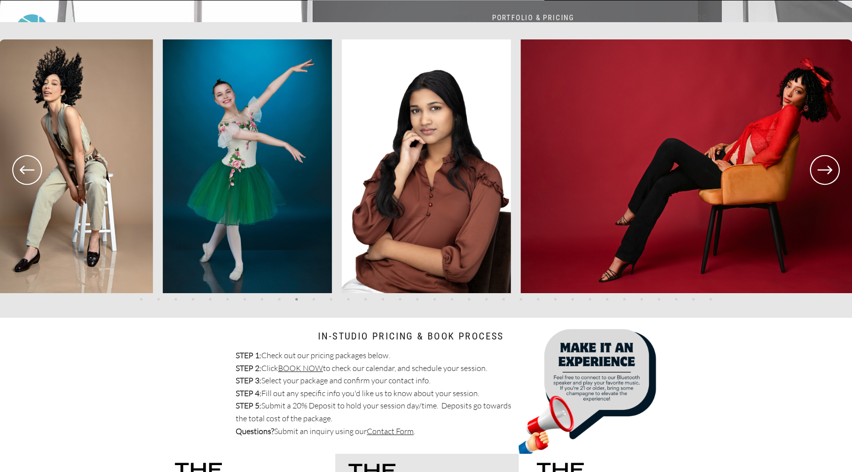
click at [822, 169] on icon at bounding box center [824, 170] width 15 height 8
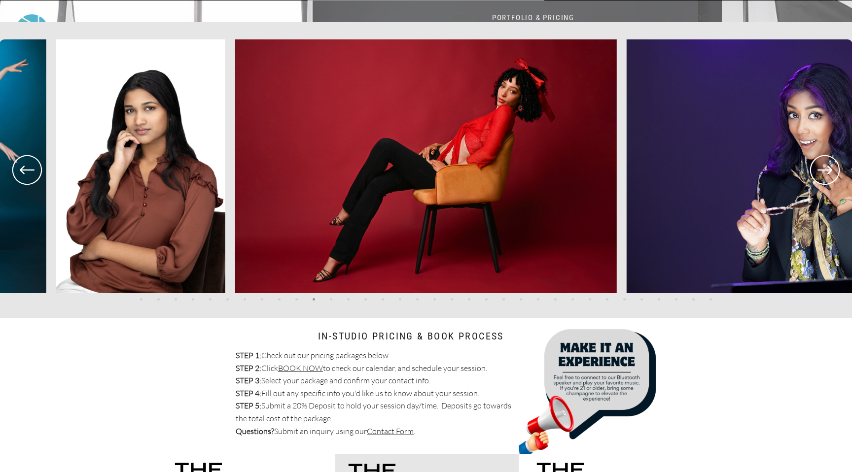
click at [822, 169] on icon at bounding box center [824, 170] width 15 height 8
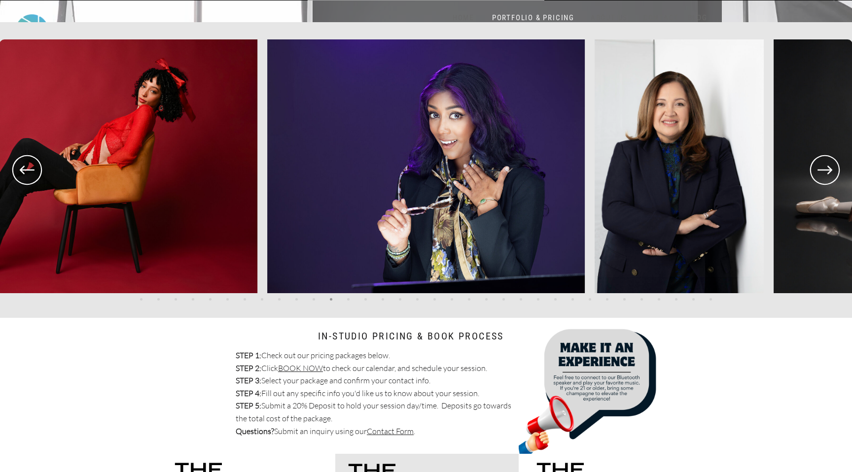
click at [822, 169] on icon at bounding box center [824, 170] width 15 height 8
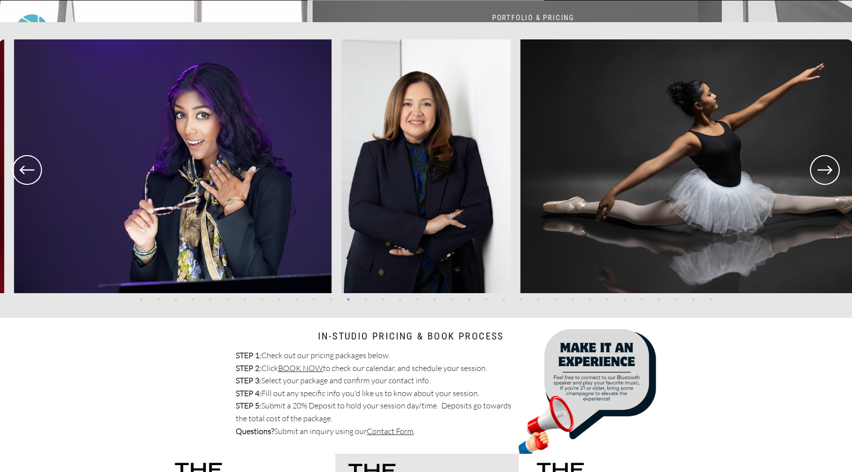
click at [822, 169] on icon at bounding box center [824, 170] width 15 height 8
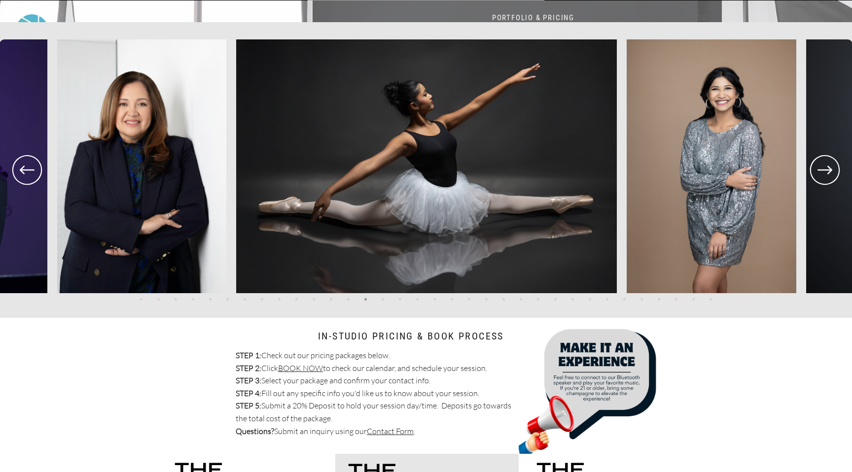
click at [822, 169] on icon at bounding box center [824, 170] width 15 height 8
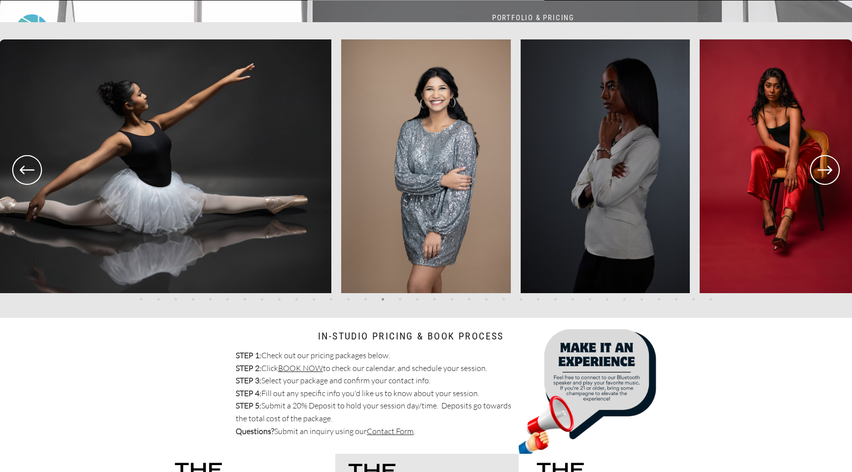
click at [822, 169] on icon at bounding box center [824, 170] width 15 height 8
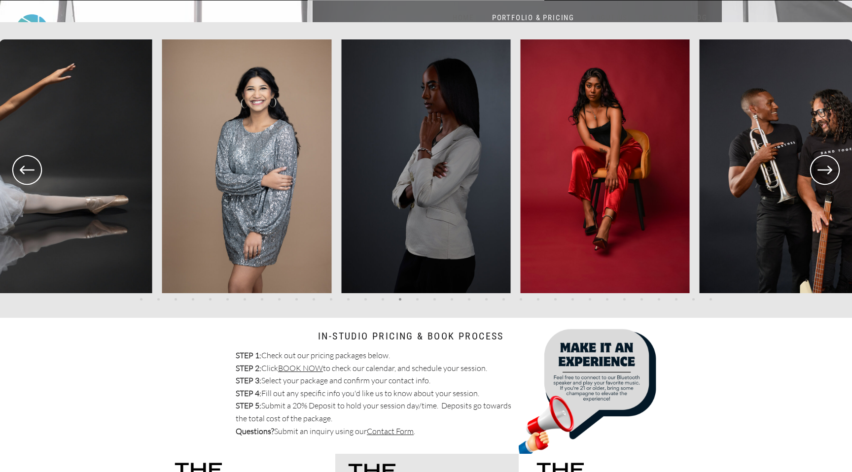
click at [822, 169] on icon at bounding box center [824, 170] width 15 height 8
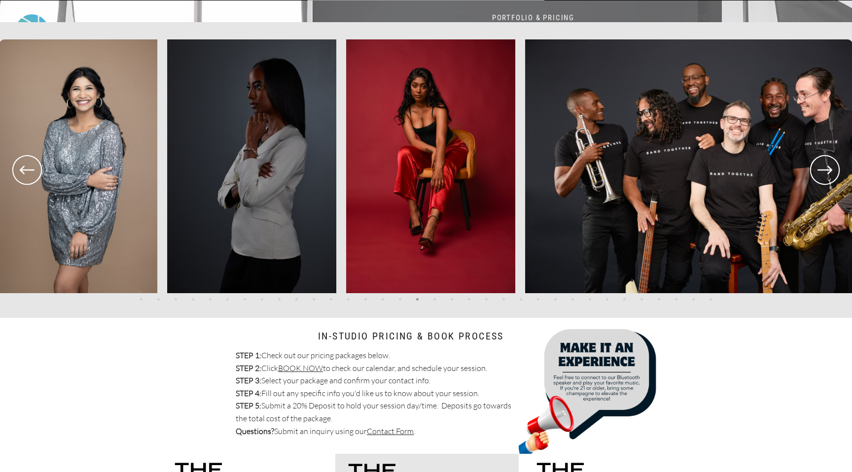
click at [822, 169] on icon at bounding box center [824, 170] width 15 height 8
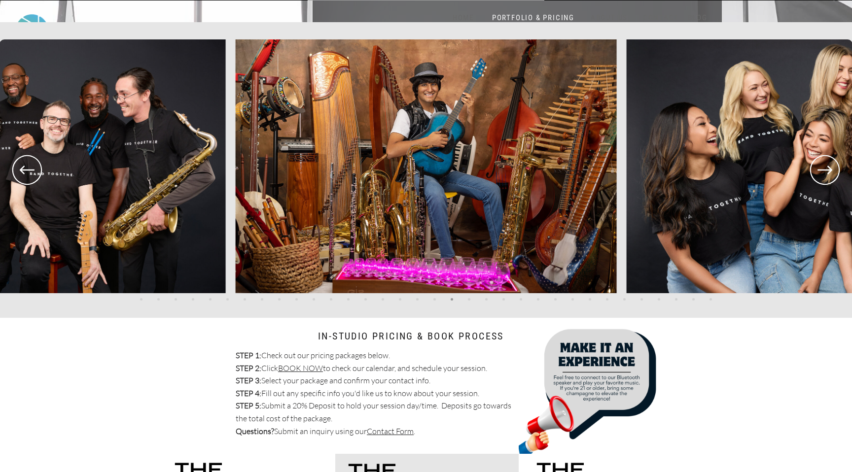
click at [823, 169] on icon at bounding box center [824, 170] width 15 height 8
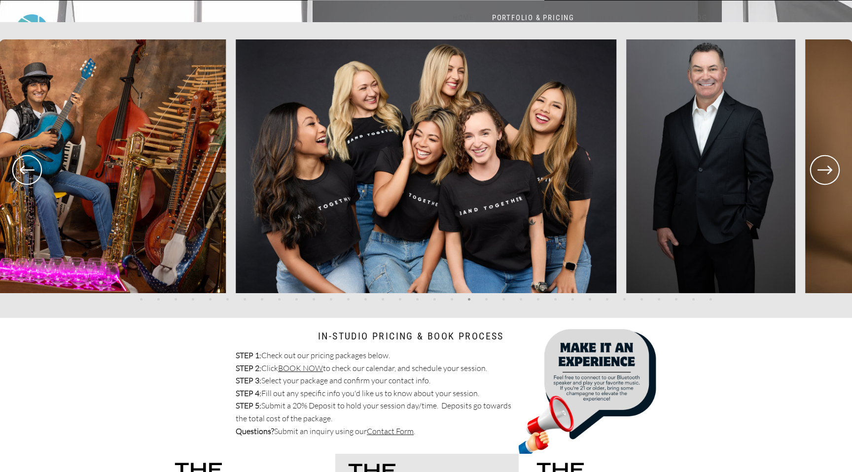
click at [823, 169] on icon at bounding box center [824, 170] width 15 height 8
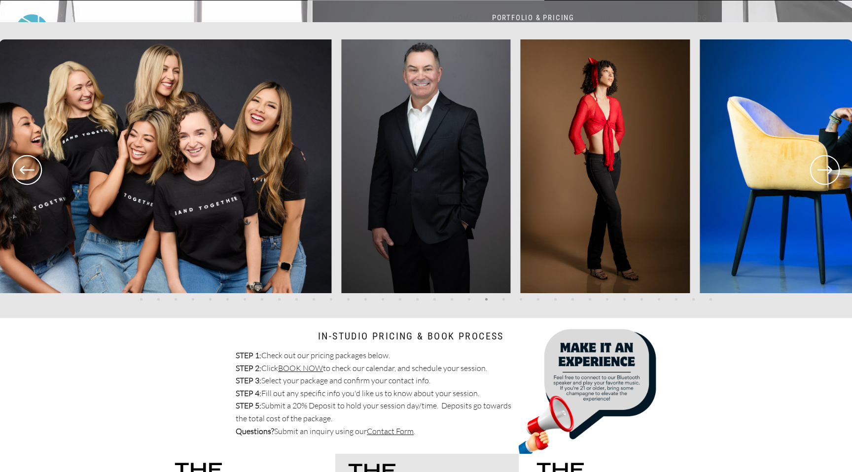
click at [823, 169] on icon at bounding box center [824, 170] width 15 height 8
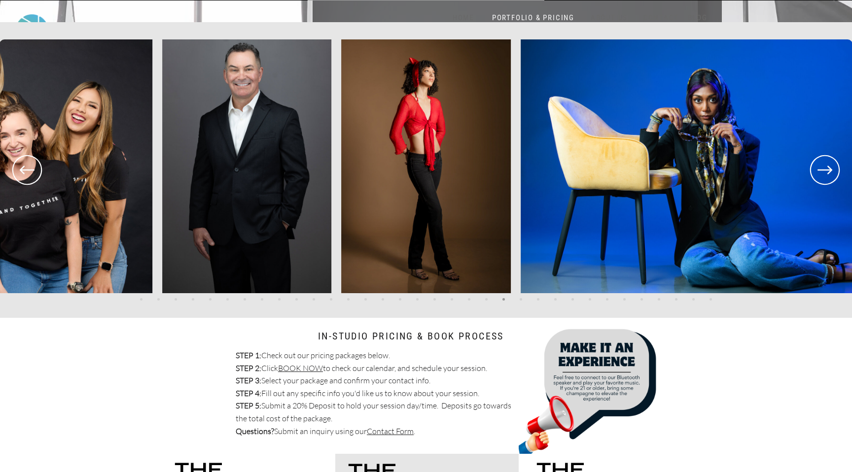
click at [823, 169] on icon at bounding box center [824, 170] width 15 height 8
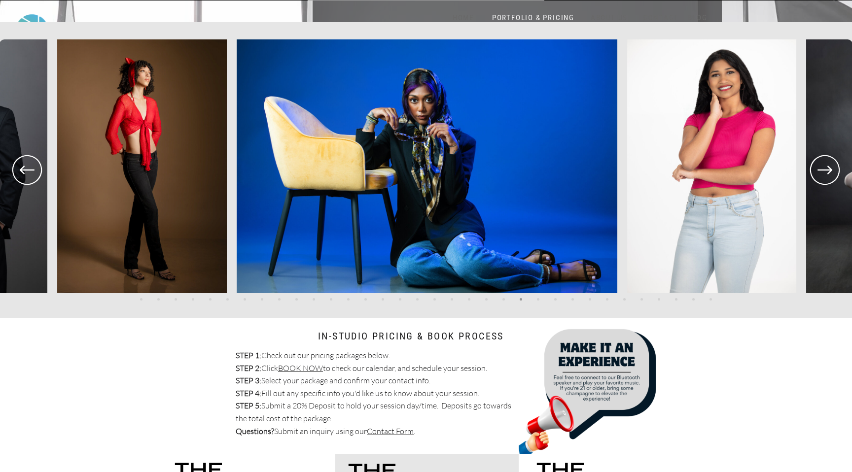
click at [823, 169] on icon at bounding box center [824, 170] width 15 height 8
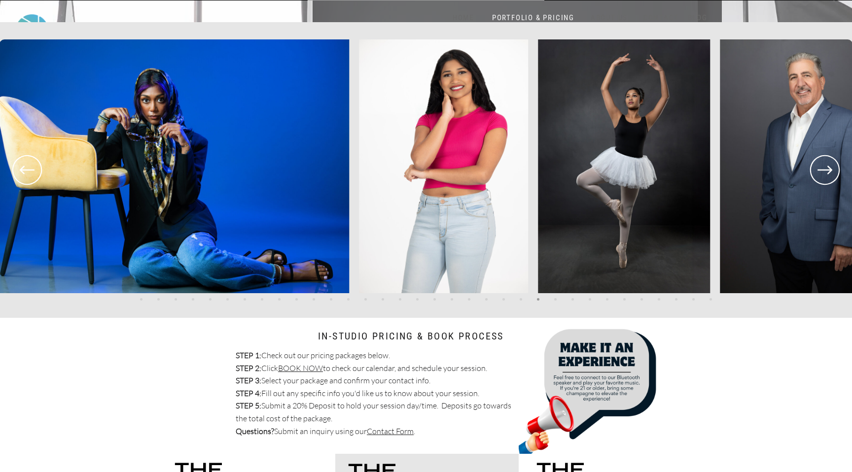
click at [823, 169] on icon at bounding box center [824, 170] width 15 height 8
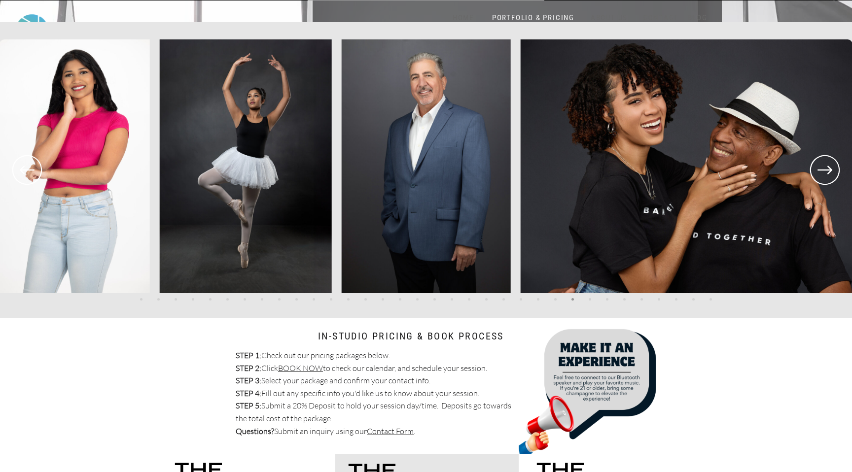
click at [823, 169] on icon at bounding box center [824, 170] width 15 height 8
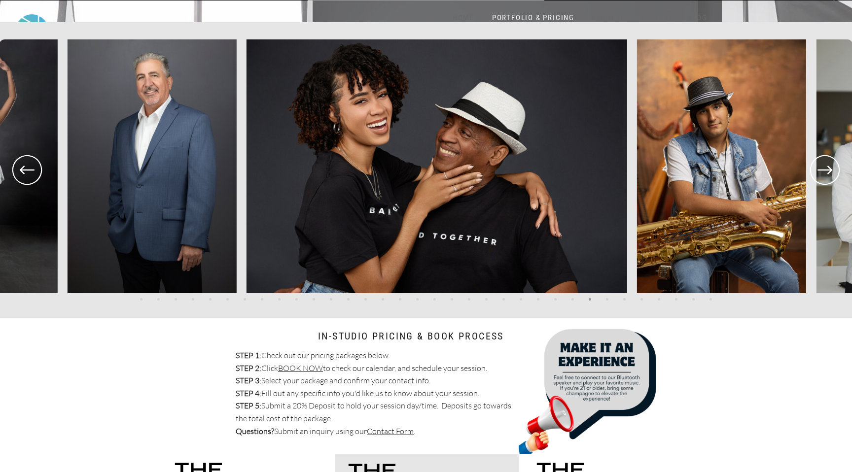
click at [823, 169] on icon at bounding box center [824, 170] width 15 height 8
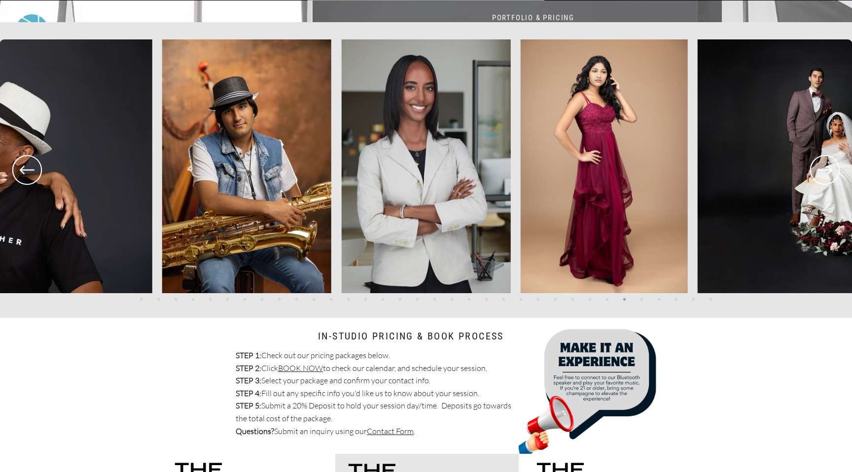
click at [766, 350] on div "Blog About Portfolio & Pricing Contact Us Home SERVICES Fall Mini Sessions Port…" at bounding box center [426, 16] width 852 height 3069
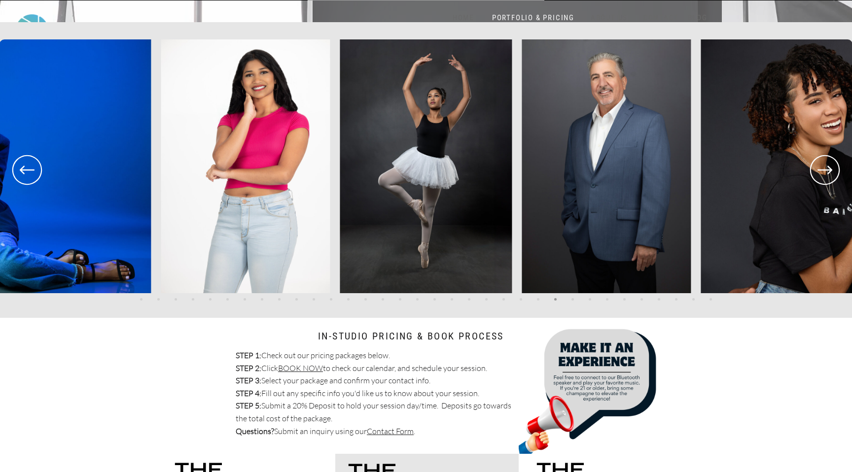
click at [760, 350] on div "Blog About Portfolio & Pricing Contact Us Home SERVICES Fall Mini Sessions Port…" at bounding box center [426, 16] width 852 height 3069
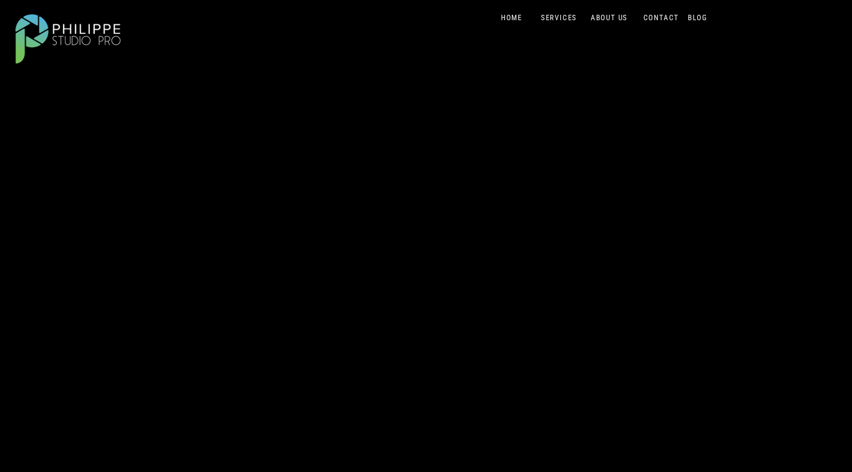
scroll to position [125, 0]
click at [752, 123] on div "Blog About Portfolio & Pricing Contact Us Home SERVICES Fall Mini Sessions Port…" at bounding box center [426, 284] width 852 height 819
click at [505, 20] on nav "HOME" at bounding box center [511, 17] width 42 height 9
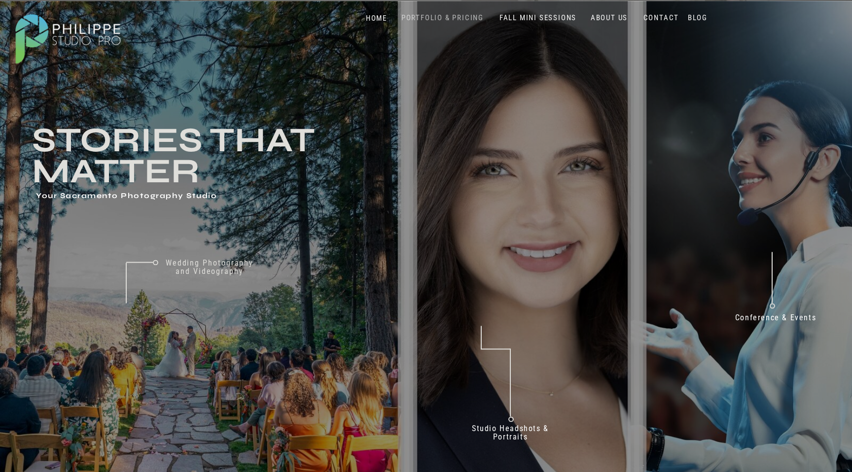
click at [446, 17] on nav "PORTFOLIO & PRICING" at bounding box center [442, 17] width 90 height 9
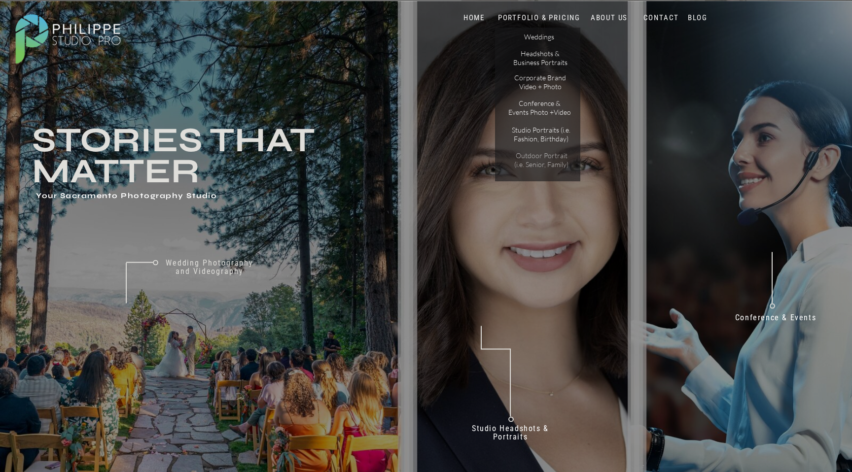
click at [543, 163] on p "Outdoor Portrait (i.e. Senior, Family)" at bounding box center [541, 159] width 62 height 17
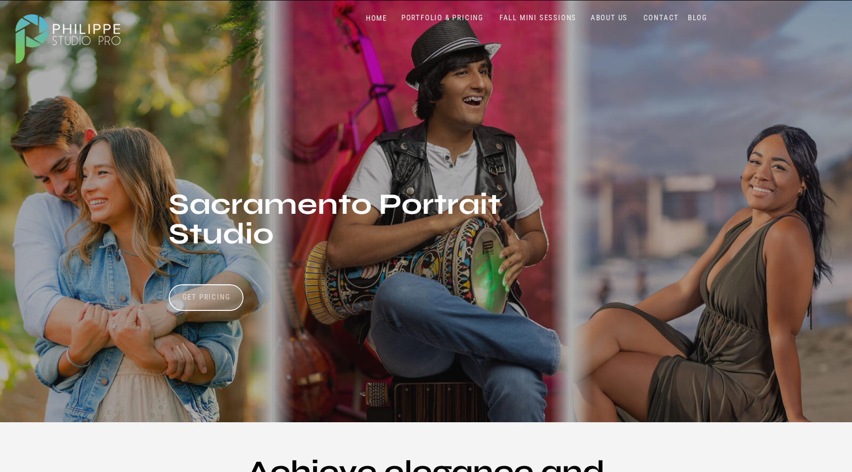
click at [231, 300] on h3 "Get Pricing" at bounding box center [206, 299] width 55 height 12
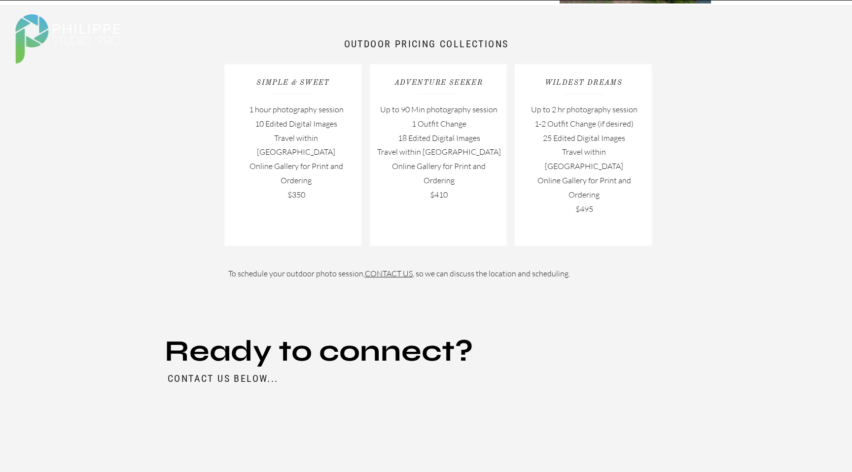
scroll to position [1421, 0]
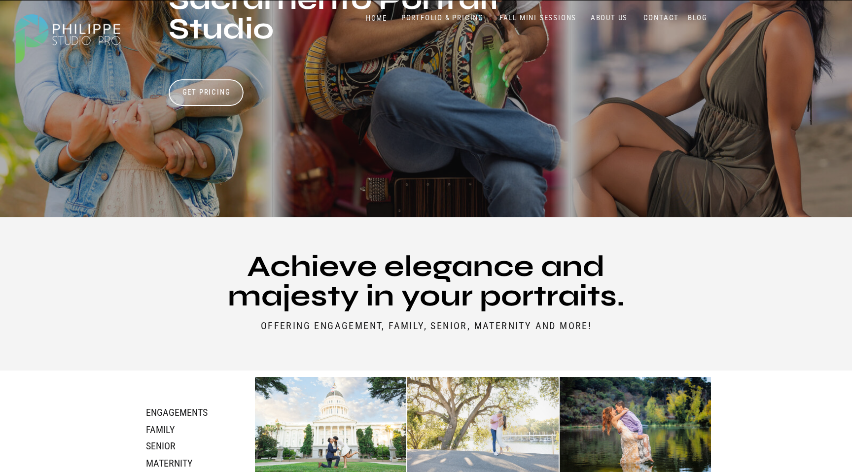
scroll to position [0, 0]
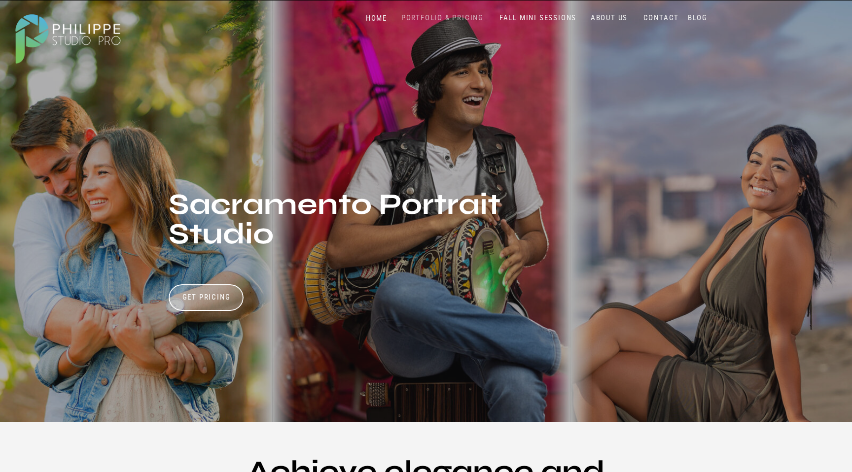
click at [453, 15] on nav "PORTFOLIO & PRICING" at bounding box center [442, 17] width 90 height 9
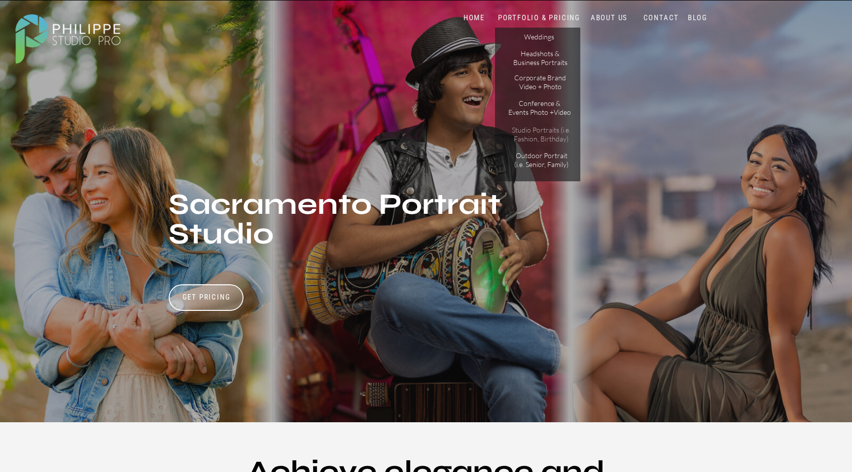
click at [527, 139] on p "Studio Portraits (i.e. Fashion, Birthday)" at bounding box center [541, 134] width 67 height 17
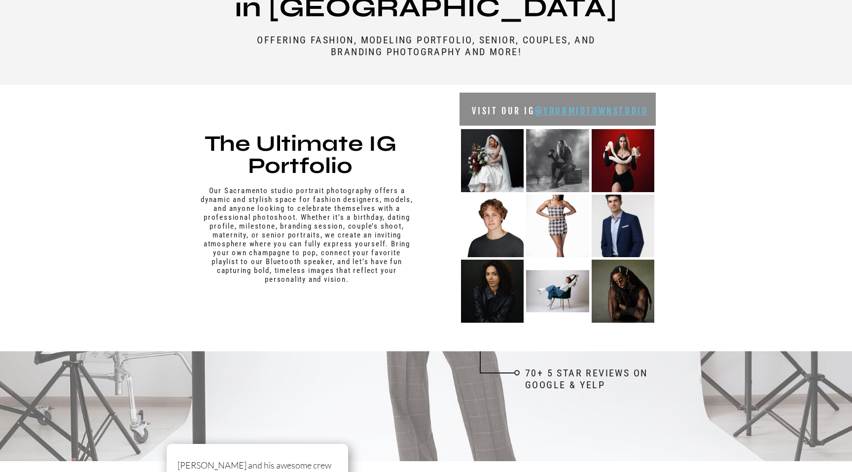
scroll to position [490, 0]
click at [572, 109] on link "@yourmidtownstudio" at bounding box center [591, 111] width 113 height 11
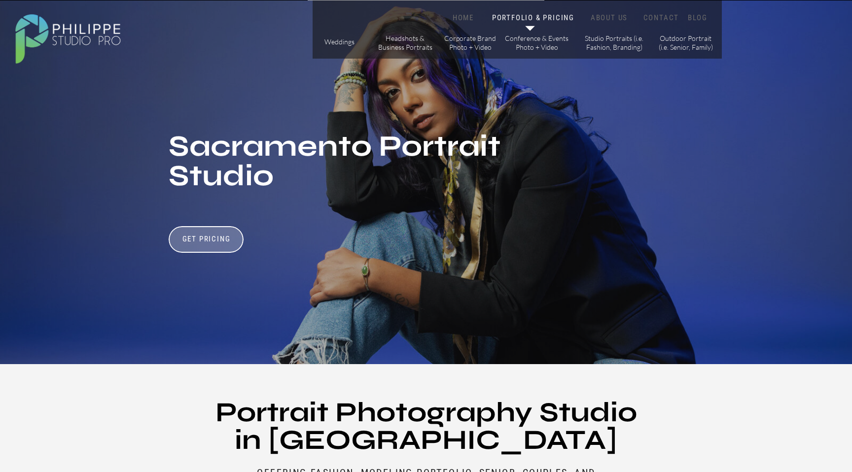
scroll to position [0, 0]
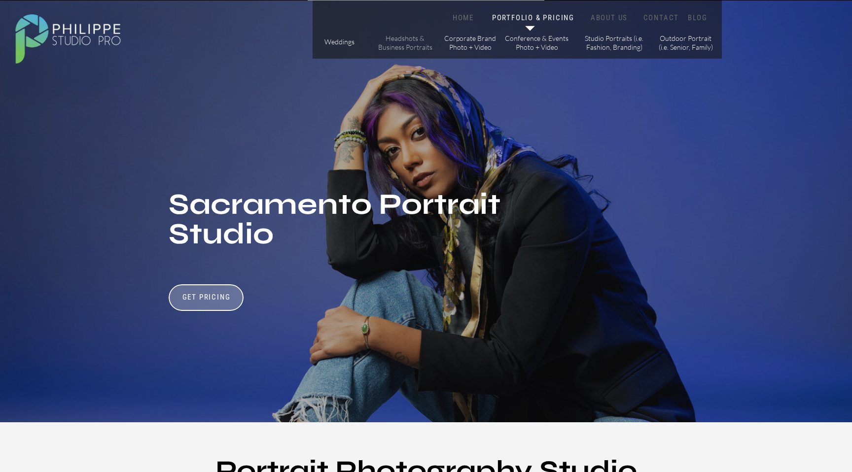
click at [407, 45] on p "Headshots & Business Portraits" at bounding box center [405, 42] width 56 height 17
click at [623, 47] on p "Studio Portraits (i.e. Fashion, Branding)" at bounding box center [614, 42] width 67 height 17
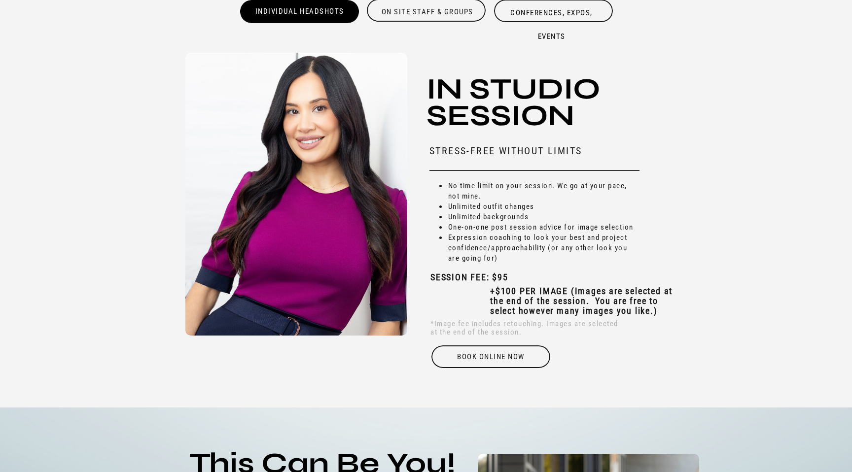
scroll to position [3021, 0]
